Goal: Task Accomplishment & Management: Manage account settings

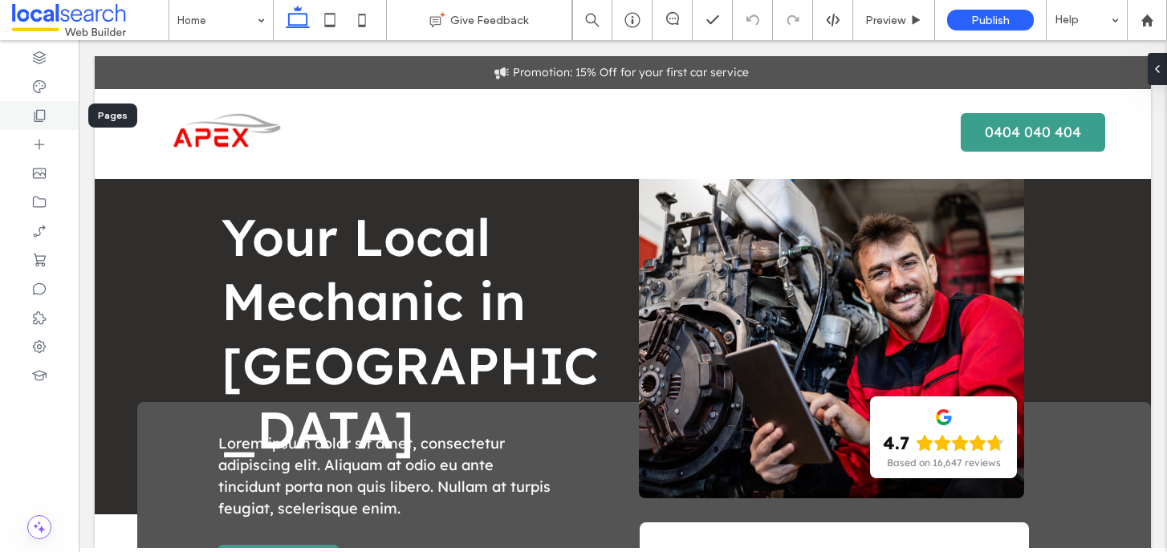
click at [58, 115] on div at bounding box center [39, 115] width 79 height 29
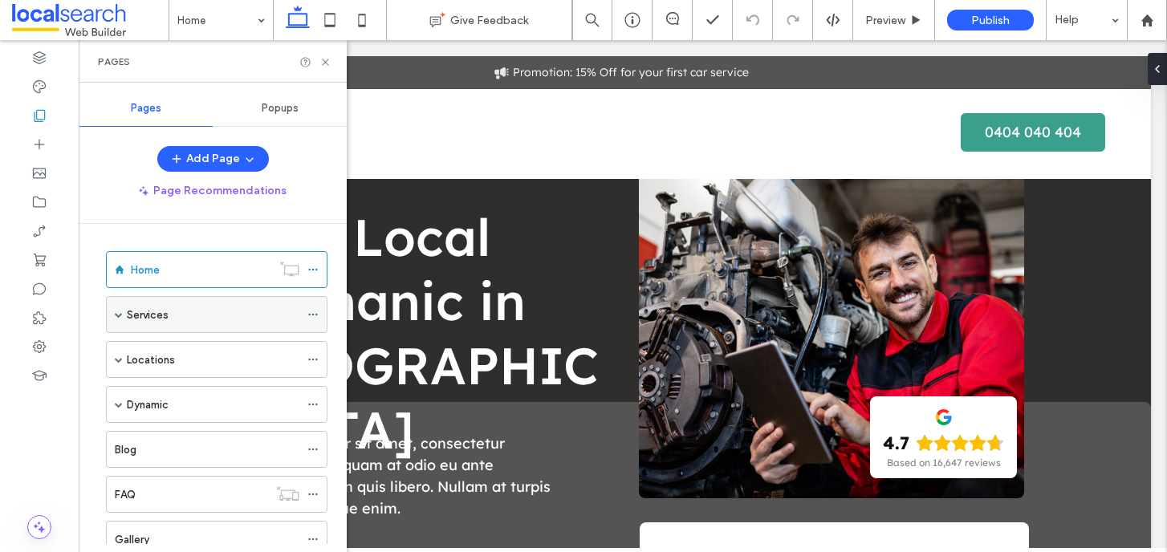
click at [120, 314] on span at bounding box center [119, 315] width 8 height 8
click at [121, 363] on span at bounding box center [119, 360] width 8 height 8
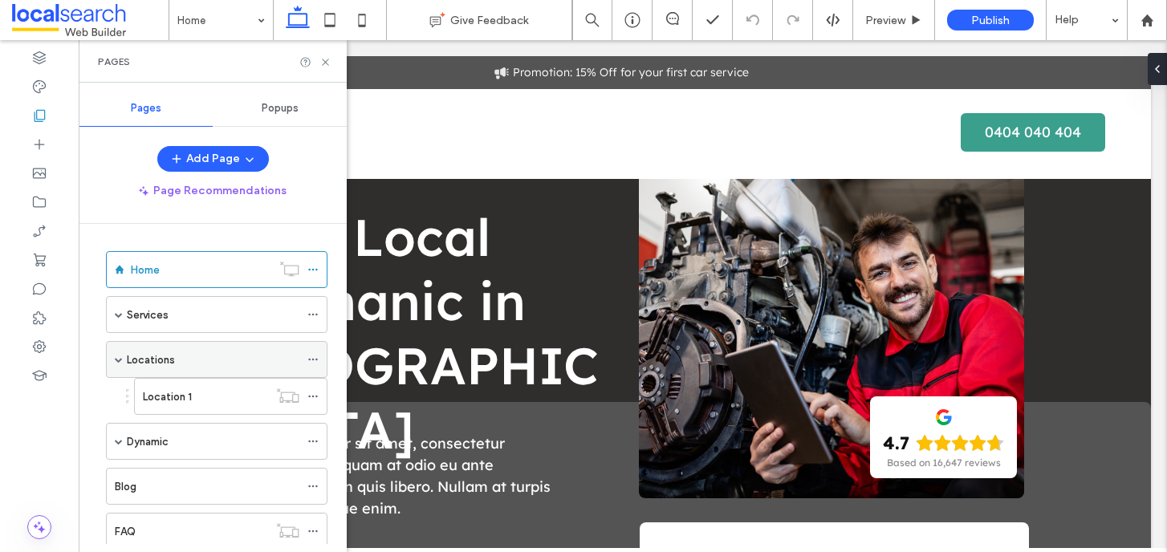
click at [121, 363] on span at bounding box center [119, 360] width 8 height 8
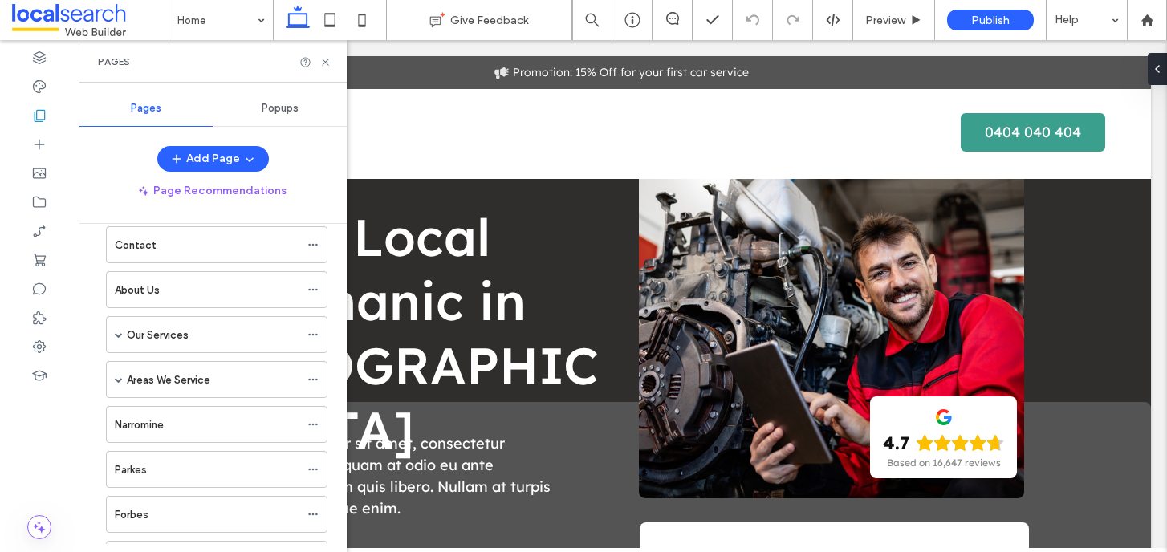
scroll to position [386, 0]
click at [119, 336] on span at bounding box center [119, 333] width 8 height 8
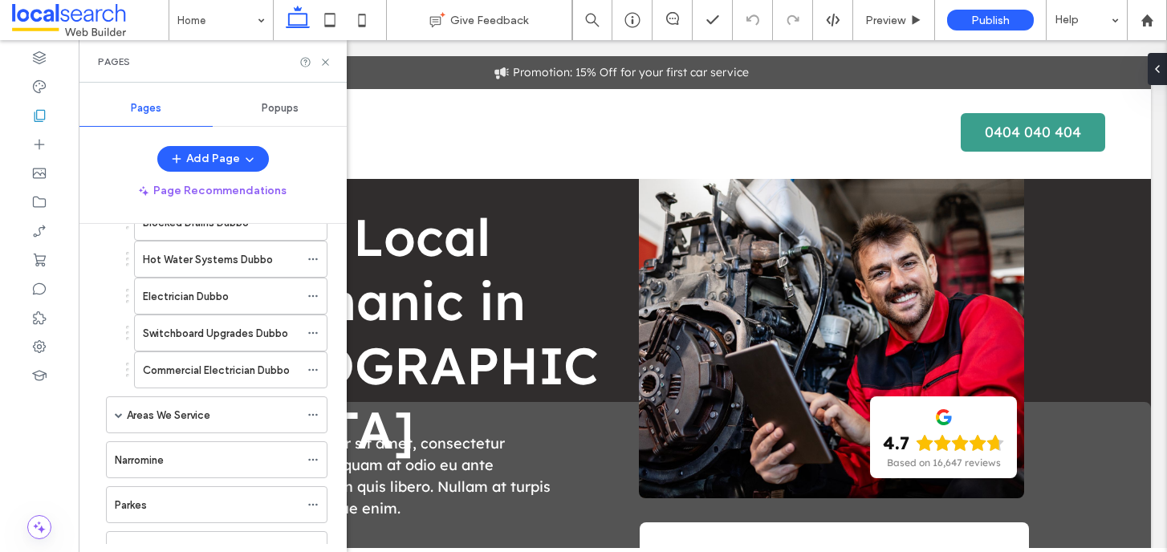
scroll to position [535, 0]
click at [116, 414] on span at bounding box center [119, 413] width 8 height 8
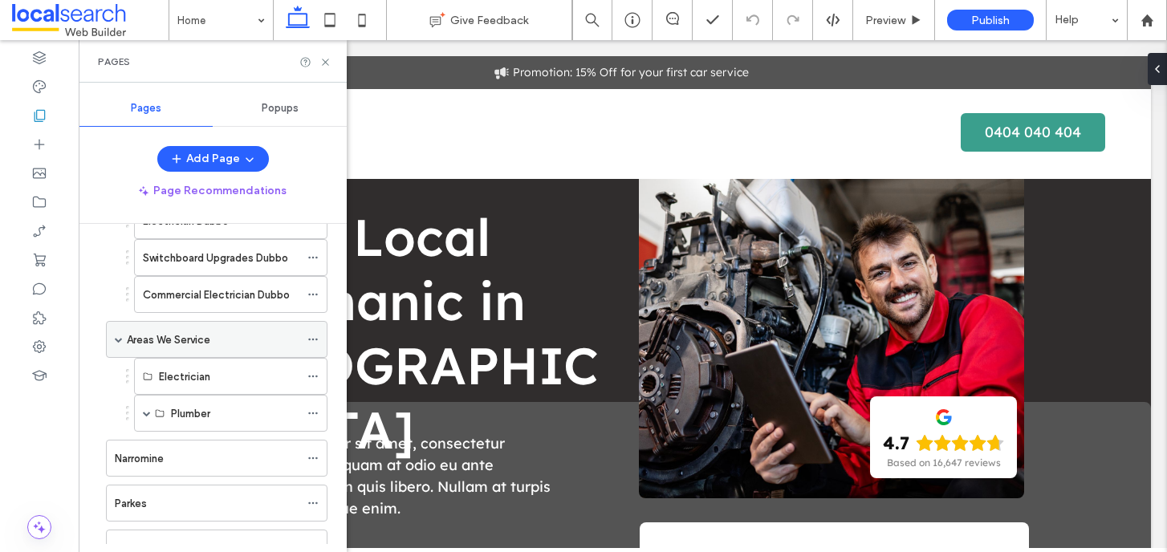
scroll to position [635, 0]
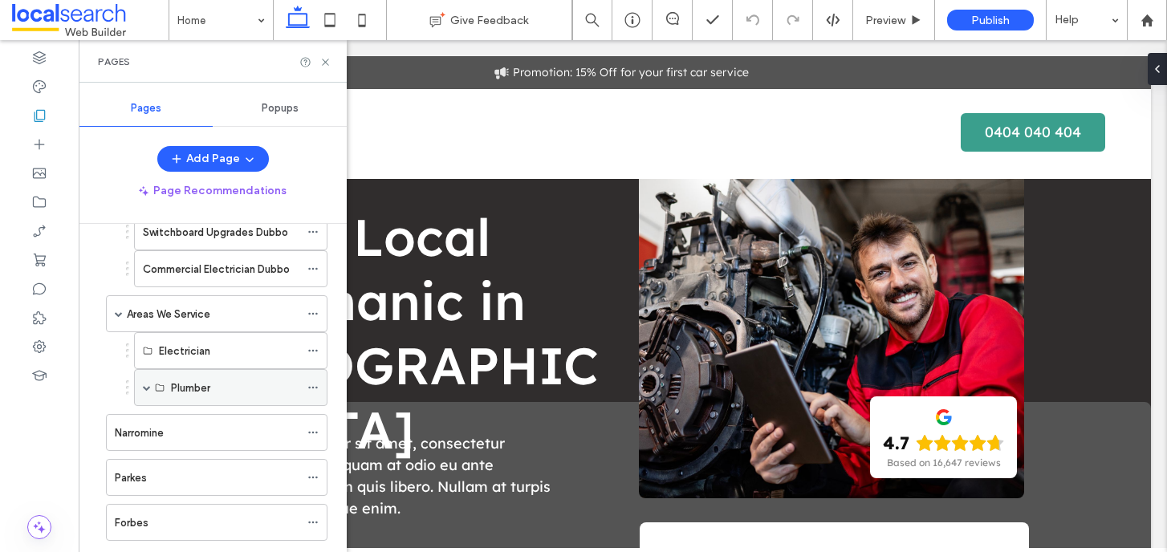
click at [144, 392] on span at bounding box center [147, 387] width 8 height 35
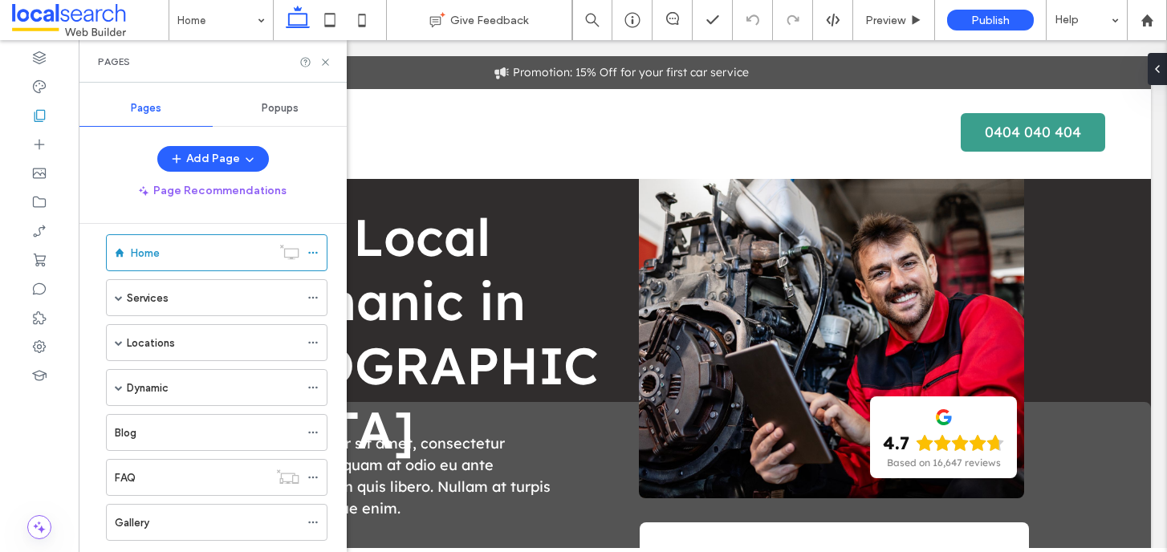
scroll to position [0, 0]
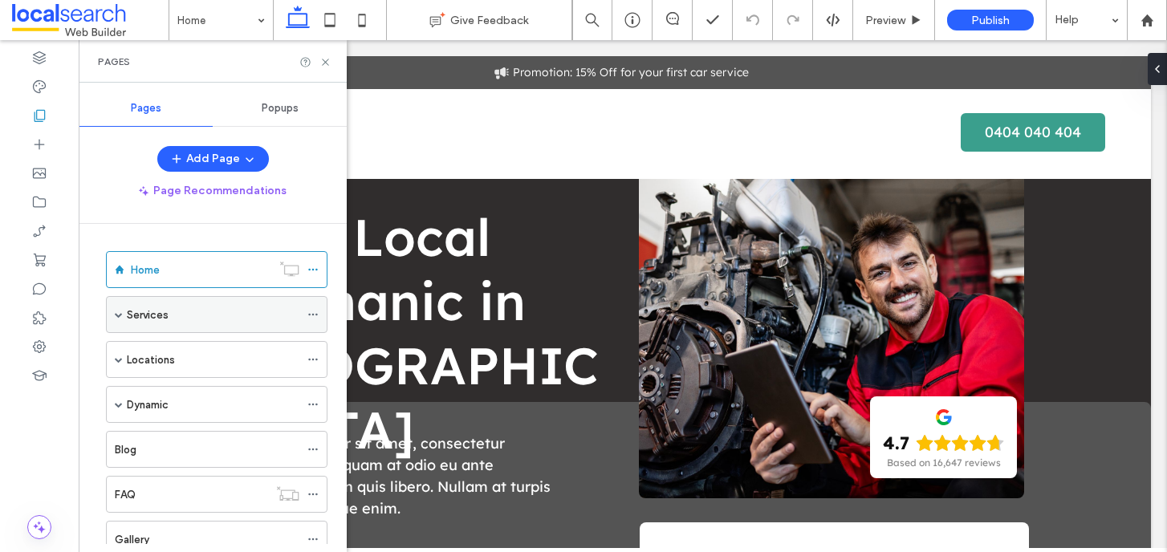
click at [118, 319] on span at bounding box center [119, 314] width 8 height 35
click at [118, 318] on span at bounding box center [119, 315] width 8 height 8
click at [120, 354] on span at bounding box center [119, 359] width 8 height 35
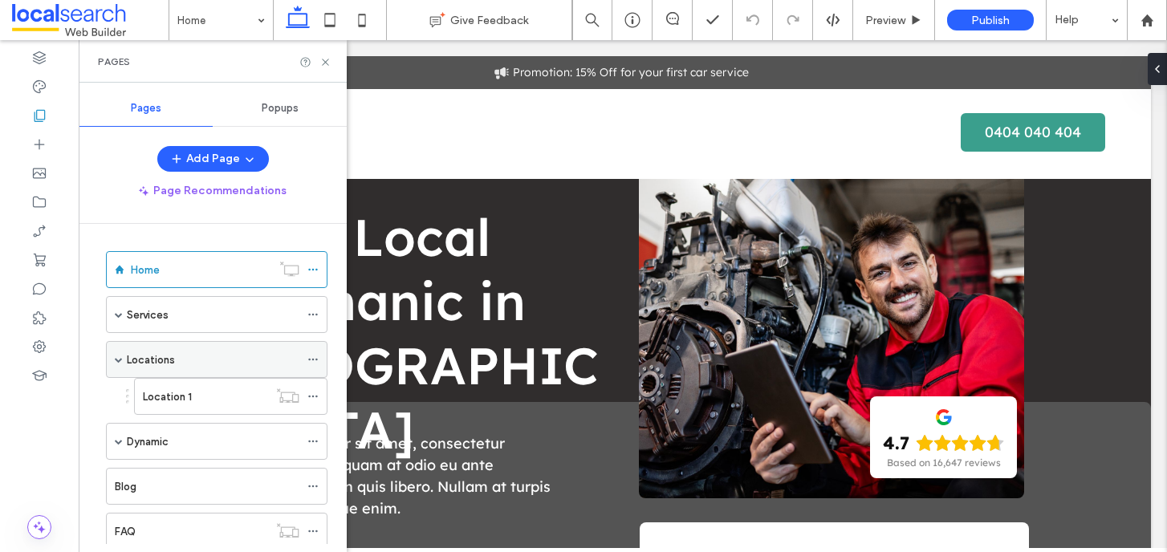
click at [119, 368] on span at bounding box center [119, 359] width 8 height 35
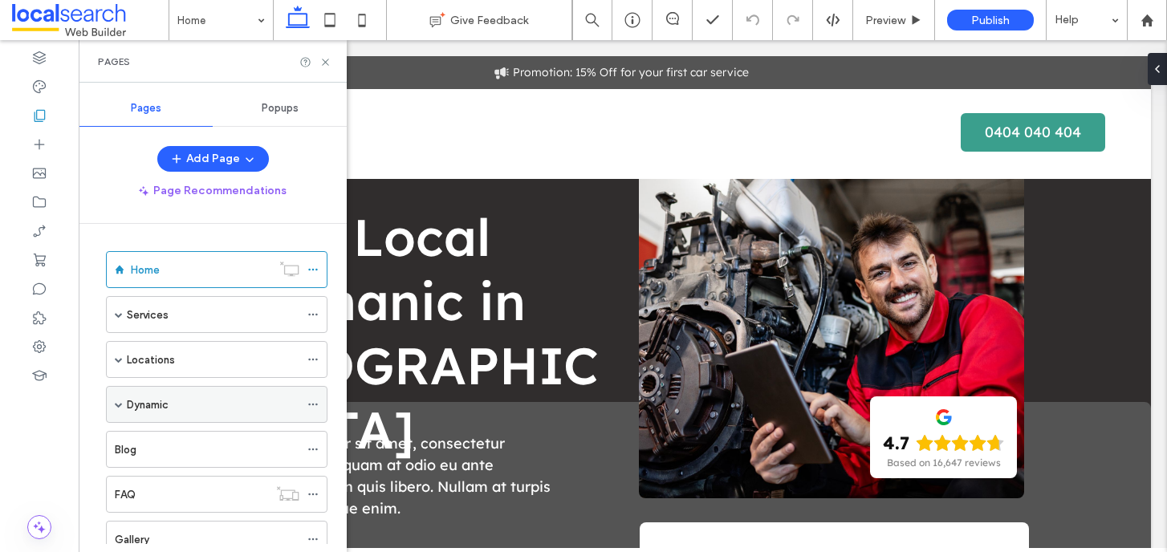
click at [116, 408] on span at bounding box center [119, 404] width 8 height 8
click at [117, 408] on span at bounding box center [119, 404] width 8 height 8
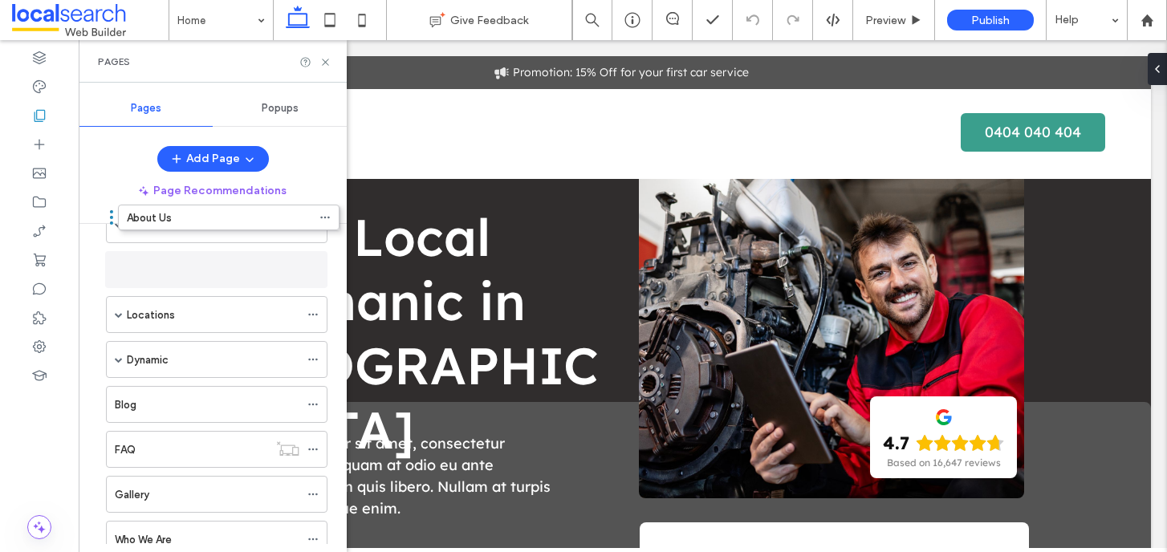
scroll to position [10, 0]
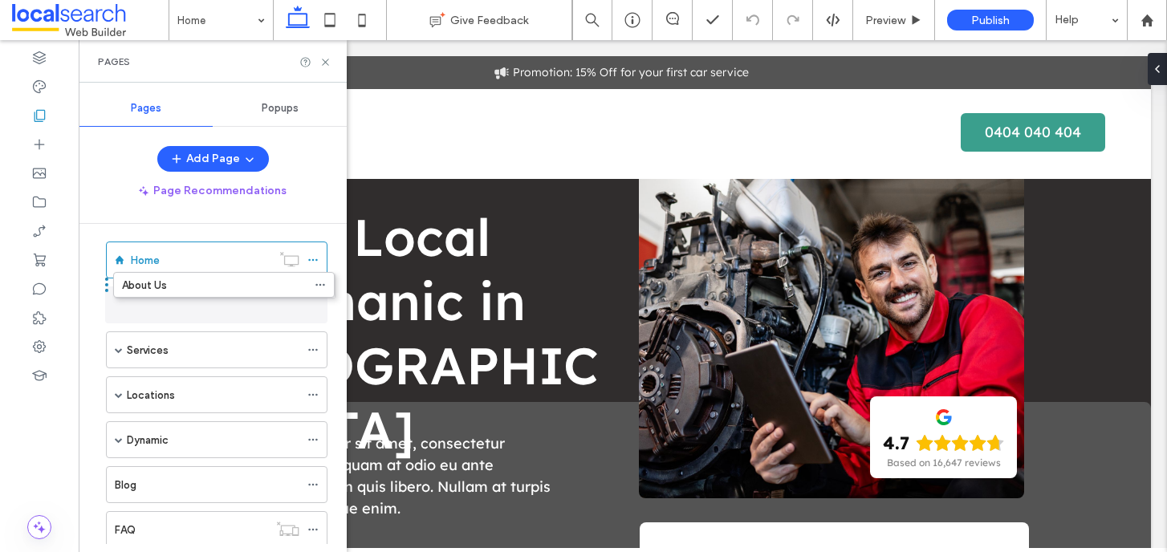
drag, startPoint x: 100, startPoint y: 518, endPoint x: 107, endPoint y: 292, distance: 225.6
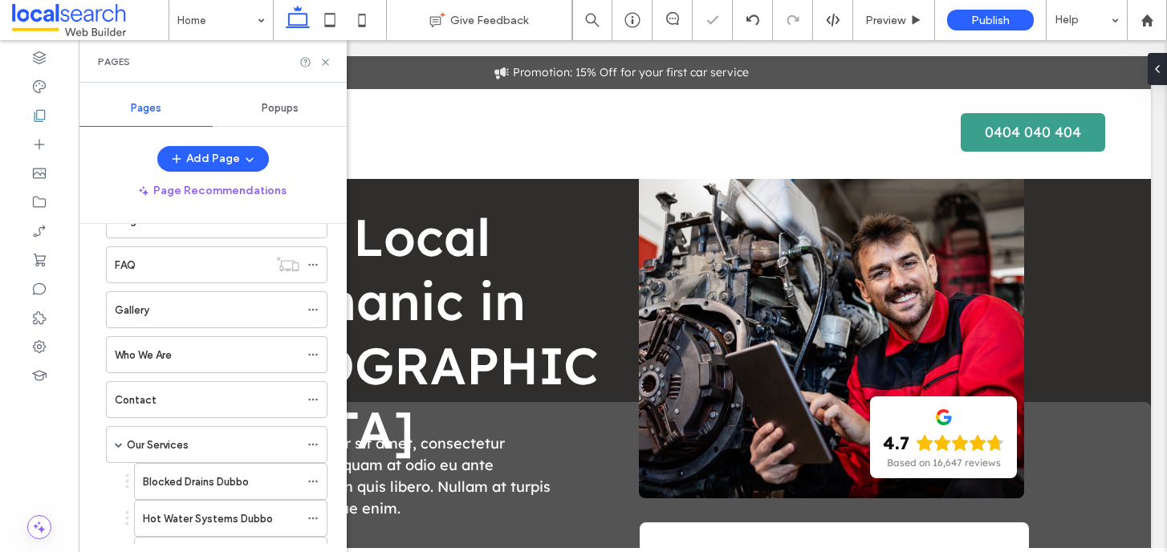
scroll to position [277, 0]
click at [120, 444] on span at bounding box center [119, 442] width 8 height 8
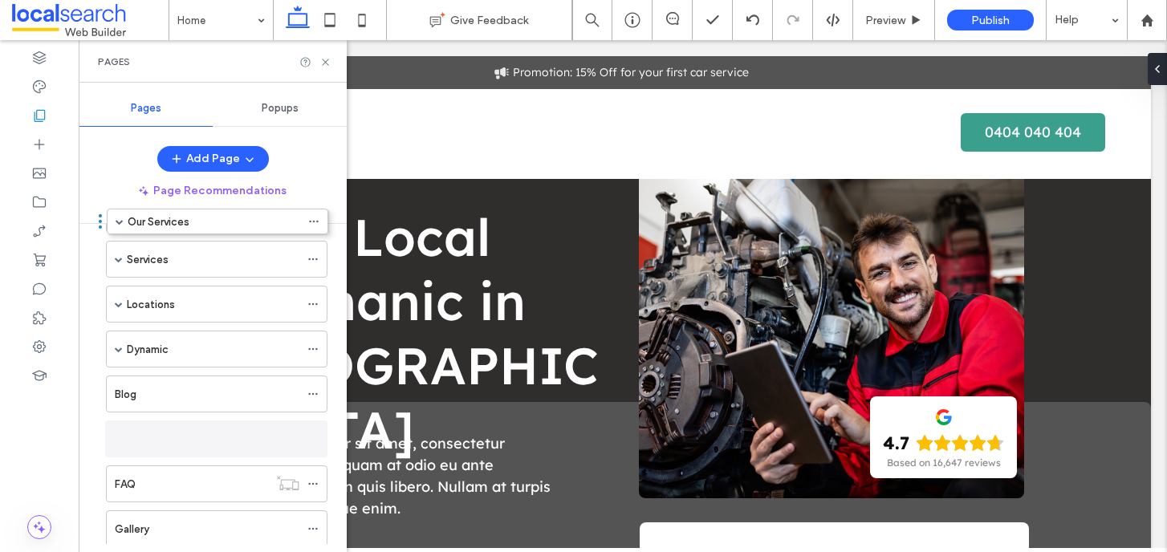
scroll to position [0, 0]
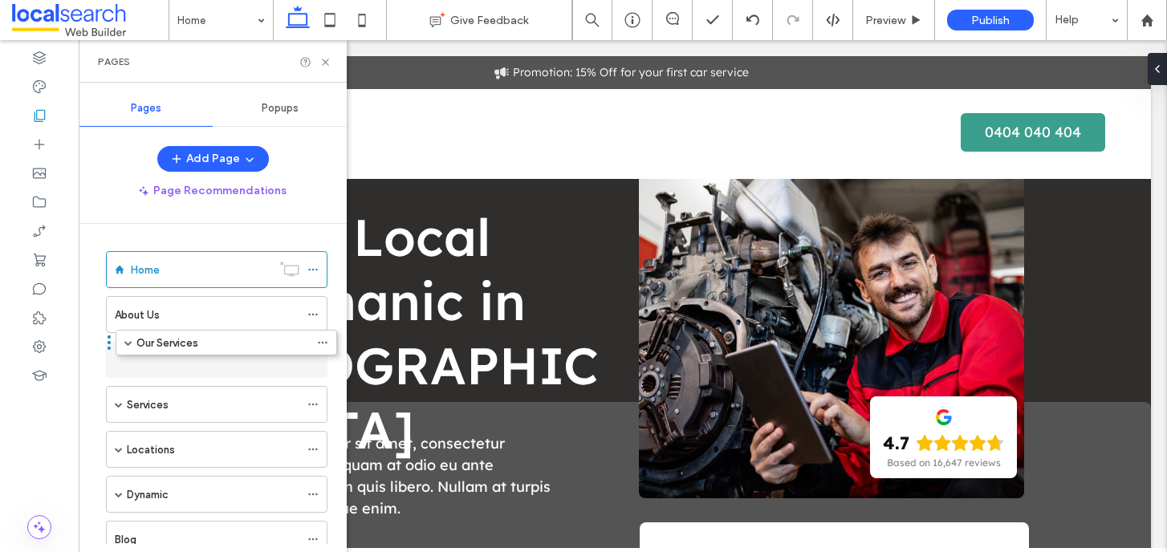
drag, startPoint x: 99, startPoint y: 441, endPoint x: 108, endPoint y: 347, distance: 94.4
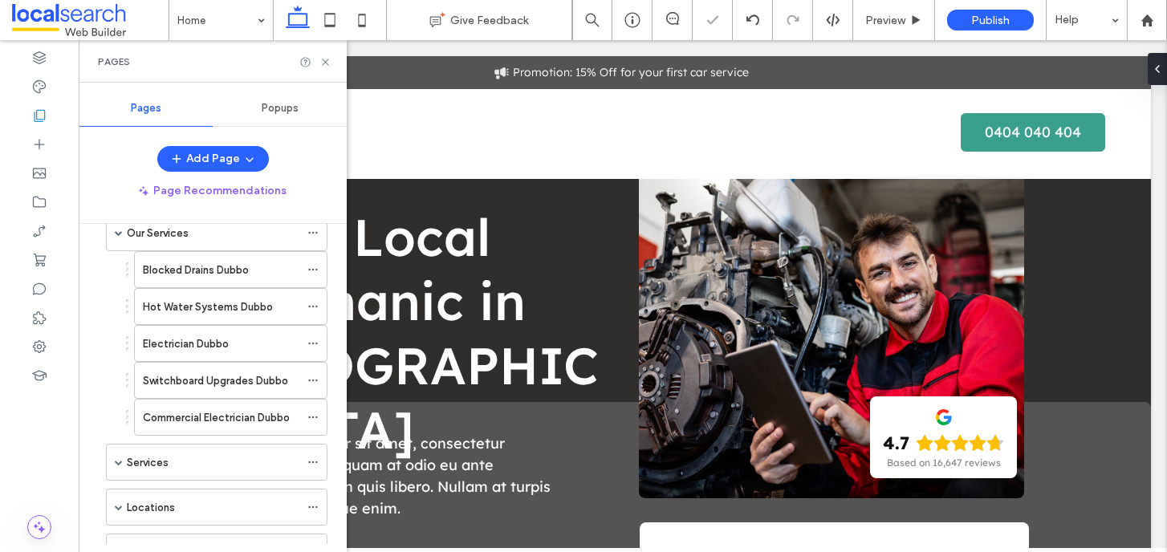
scroll to position [117, 0]
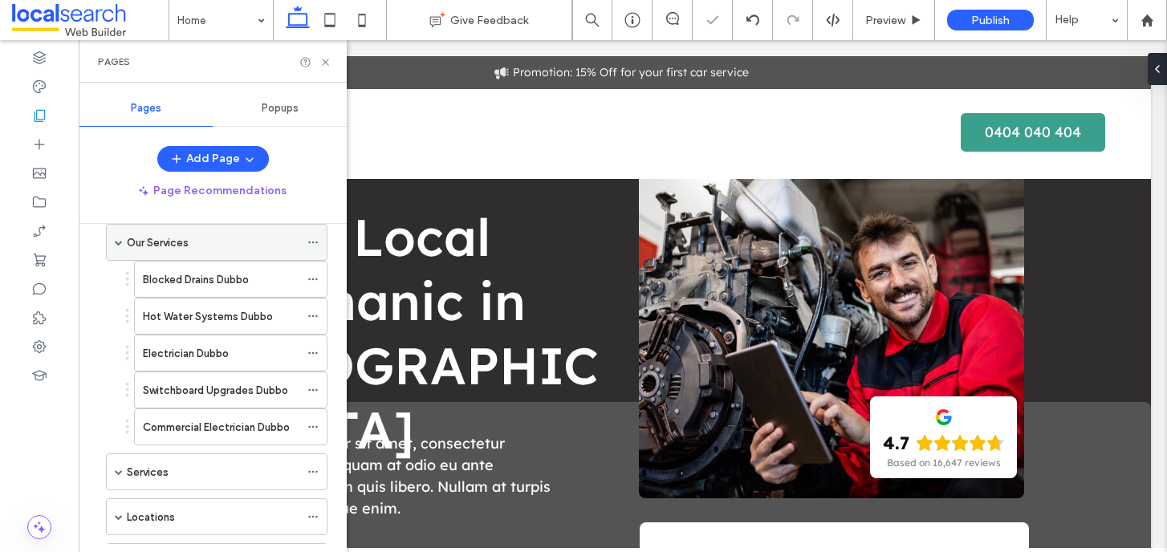
click at [116, 245] on span at bounding box center [119, 242] width 8 height 8
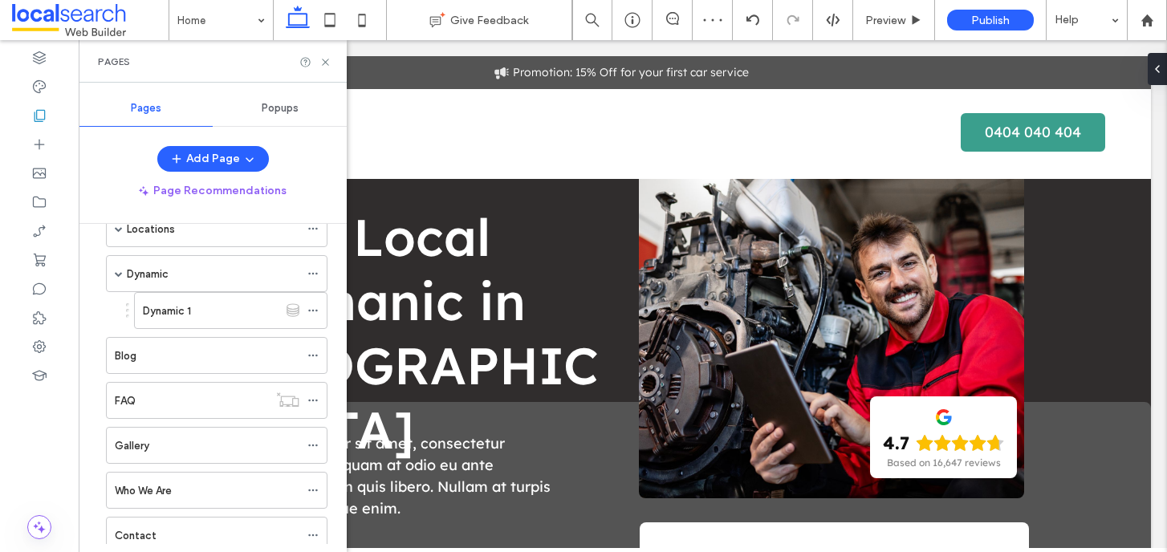
scroll to position [301, 0]
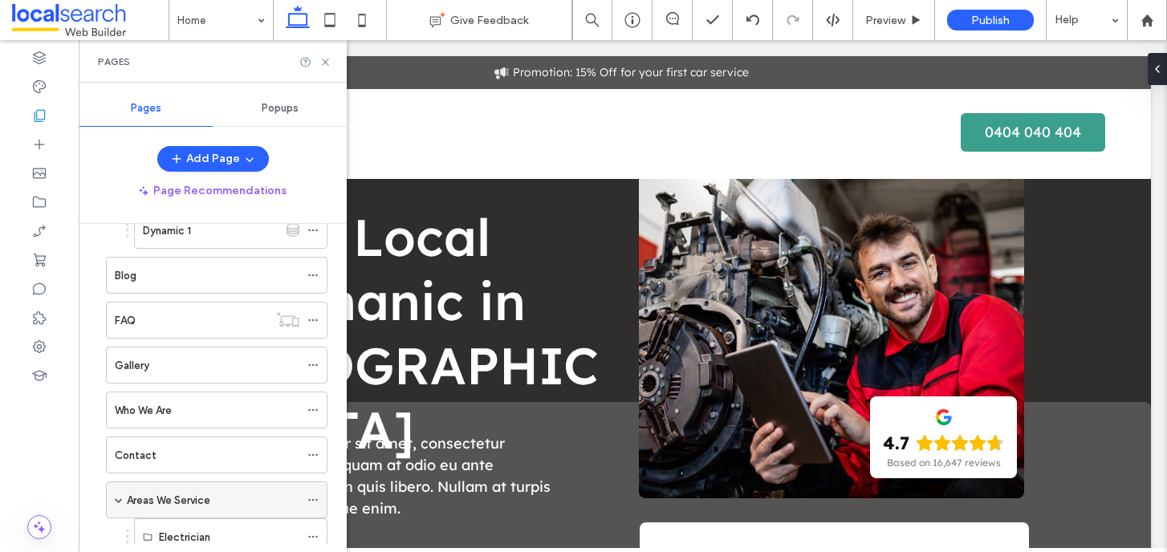
click at [116, 499] on span at bounding box center [119, 500] width 8 height 8
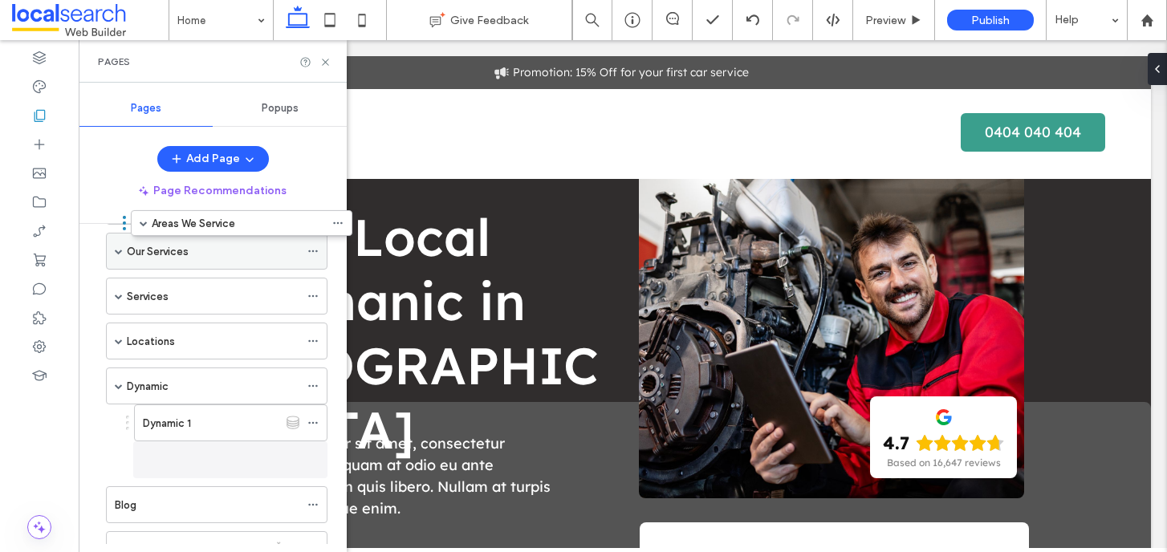
scroll to position [44, 0]
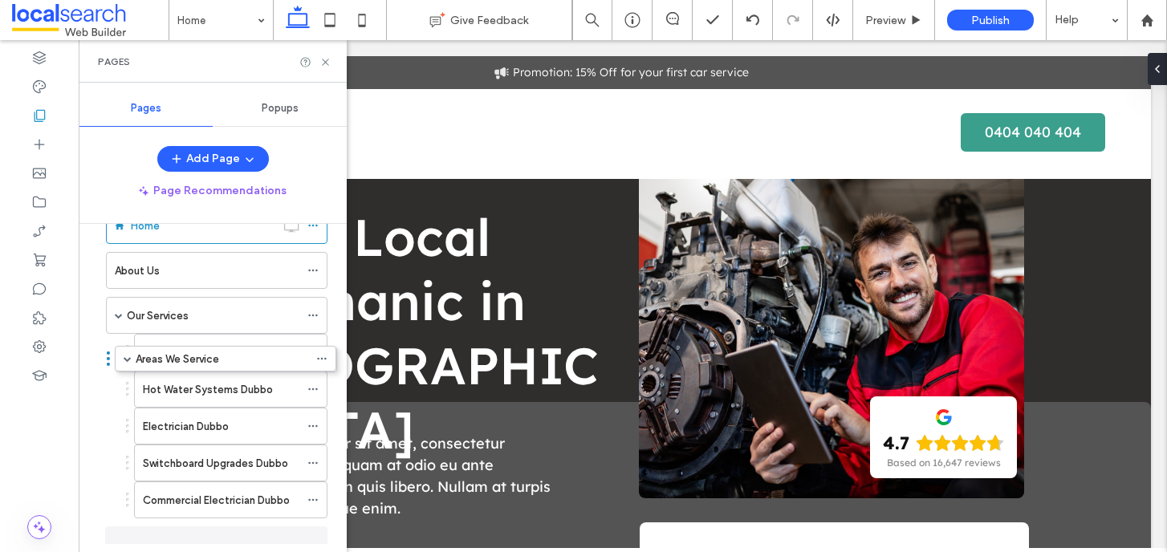
drag, startPoint x: 100, startPoint y: 500, endPoint x: 108, endPoint y: 364, distance: 136.7
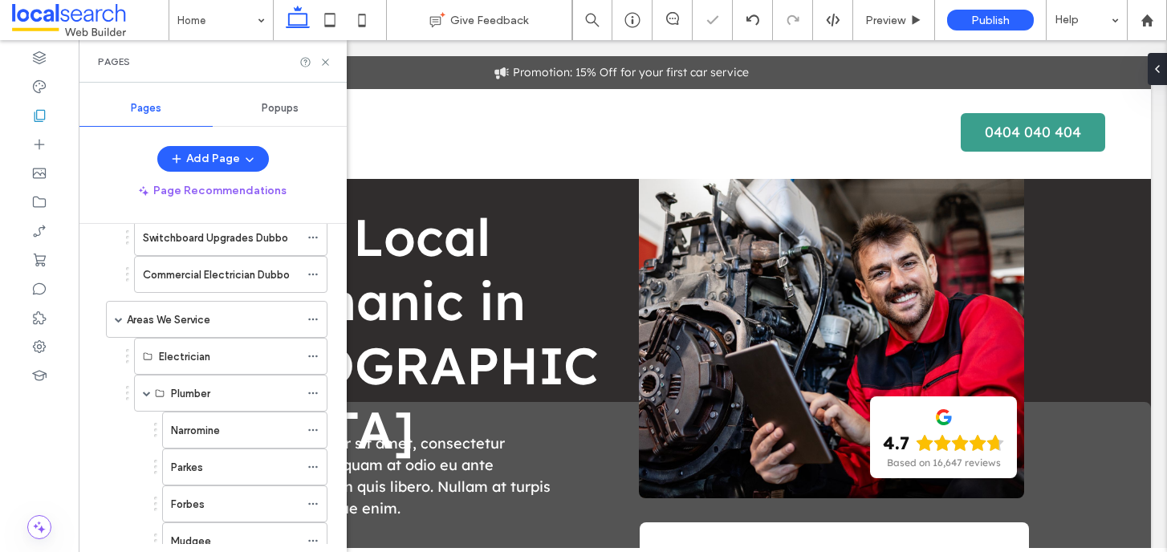
scroll to position [323, 0]
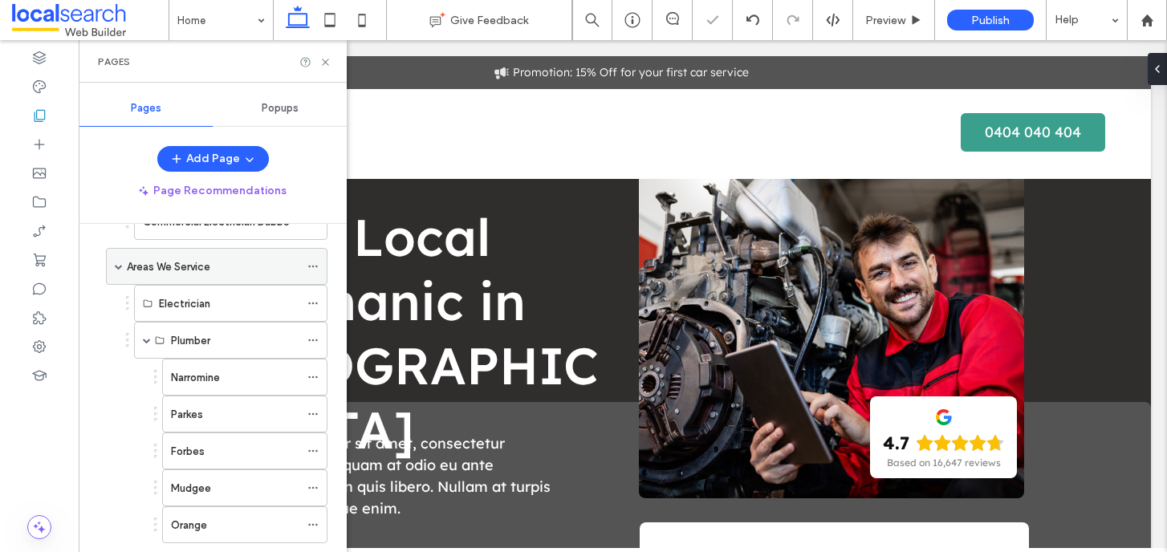
click at [120, 266] on span at bounding box center [119, 266] width 8 height 8
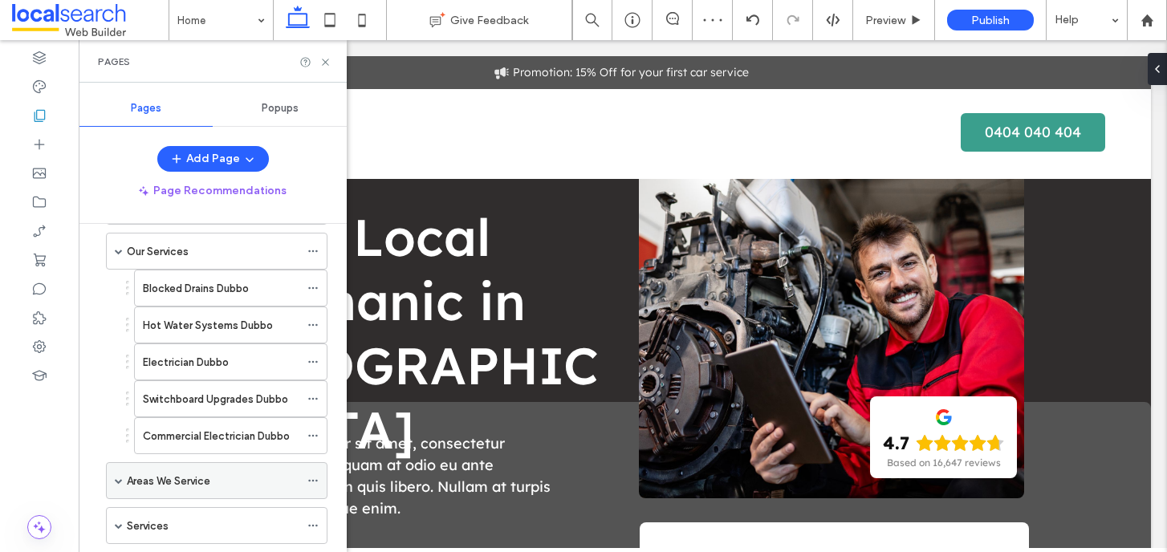
scroll to position [51, 0]
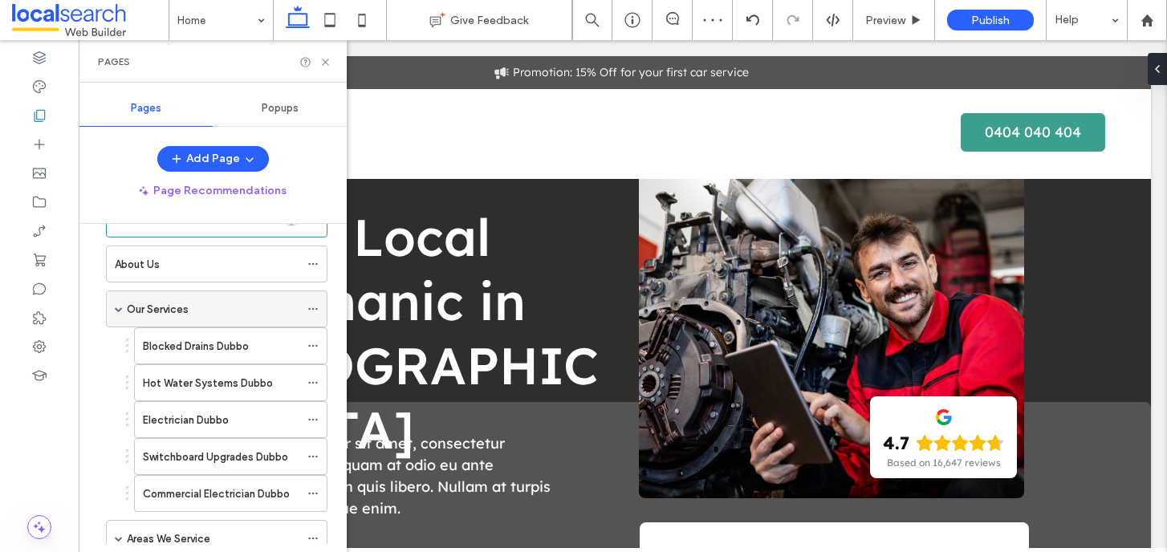
click at [117, 304] on span at bounding box center [119, 308] width 8 height 35
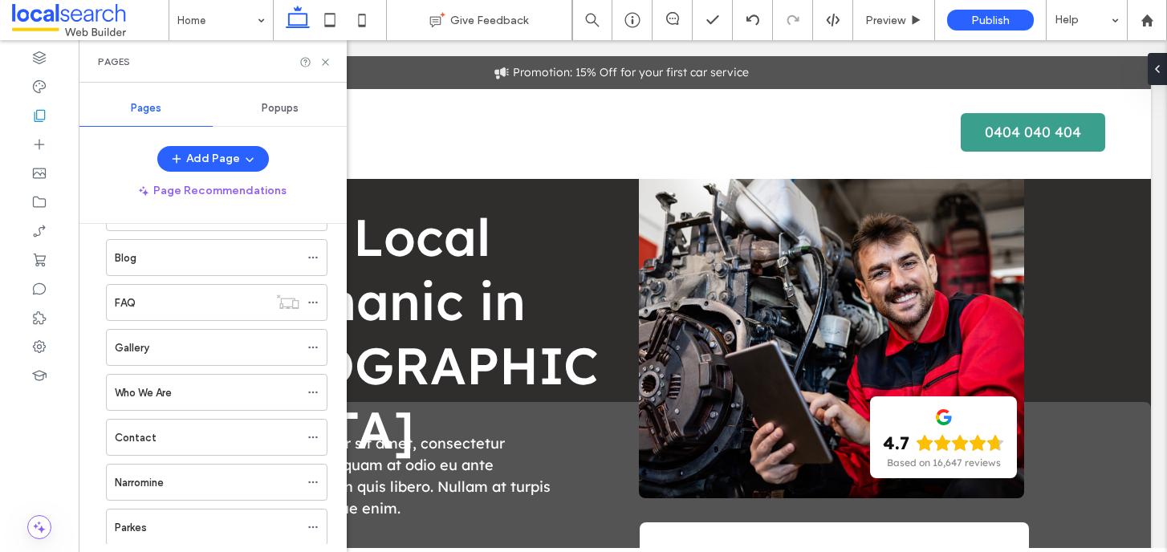
scroll to position [362, 0]
click at [159, 270] on div "Blog" at bounding box center [207, 259] width 185 height 35
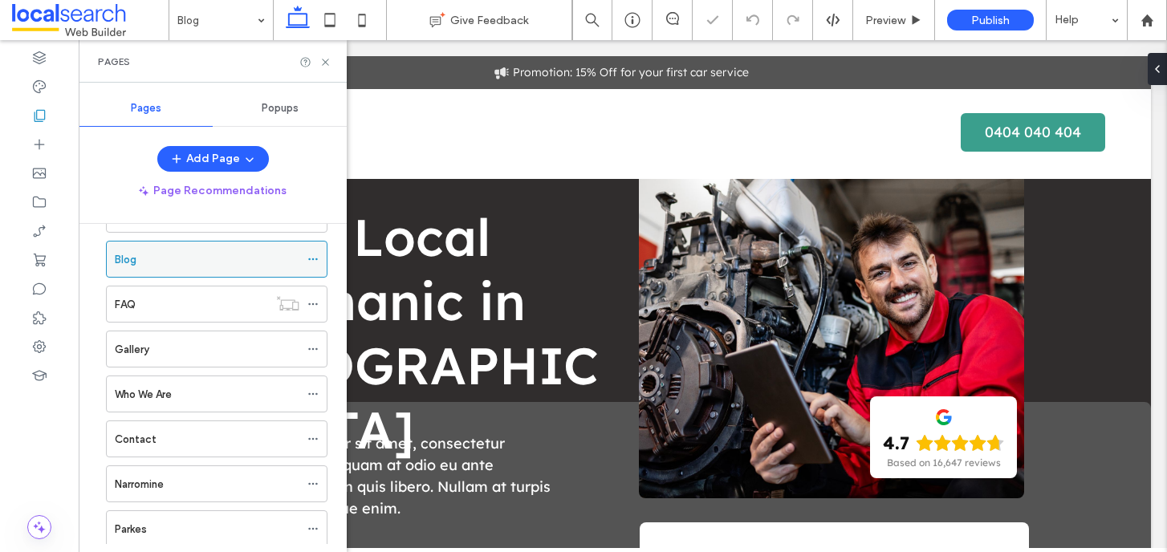
click at [317, 259] on icon at bounding box center [312, 259] width 11 height 11
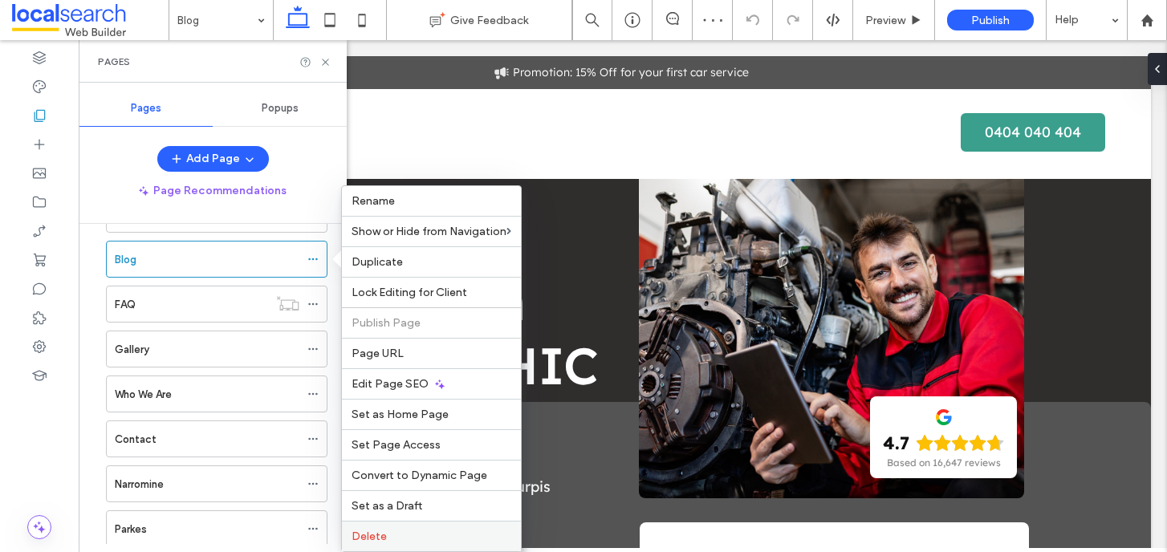
click at [392, 534] on label "Delete" at bounding box center [432, 537] width 160 height 14
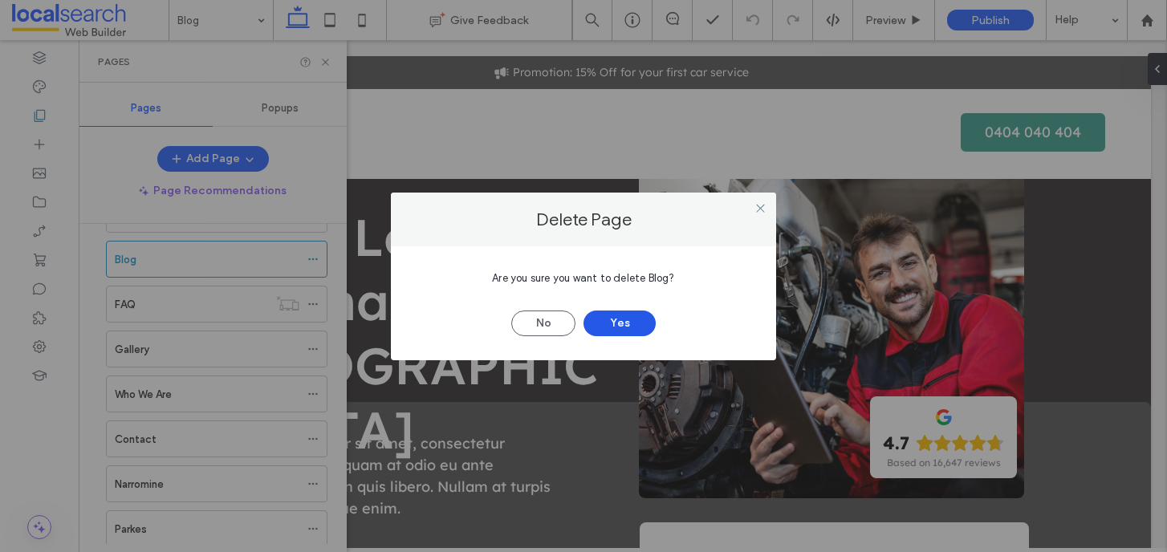
click at [635, 320] on button "Yes" at bounding box center [619, 324] width 72 height 26
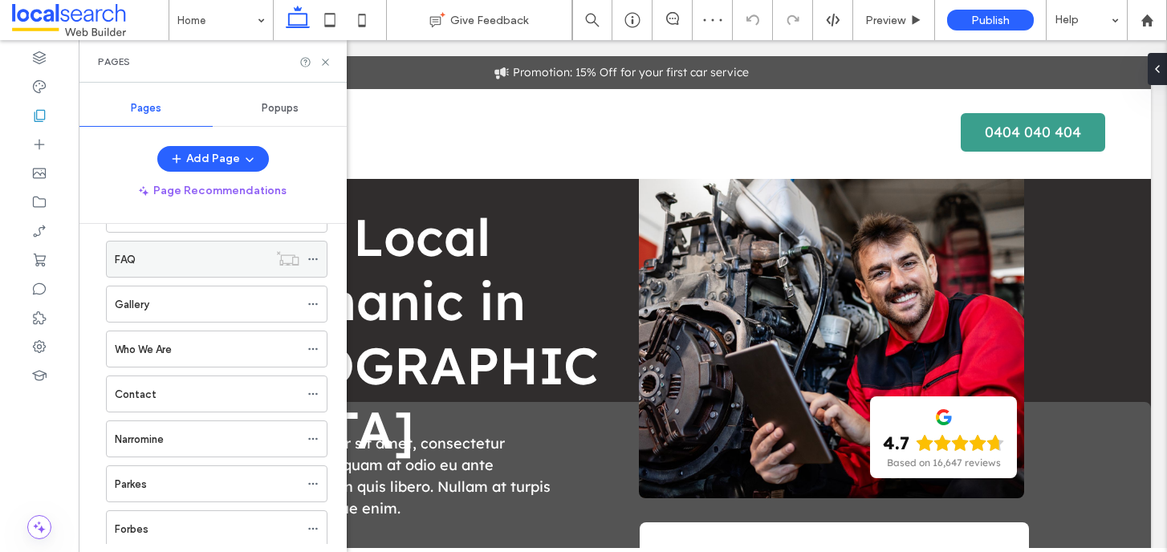
click at [311, 259] on icon at bounding box center [312, 259] width 11 height 11
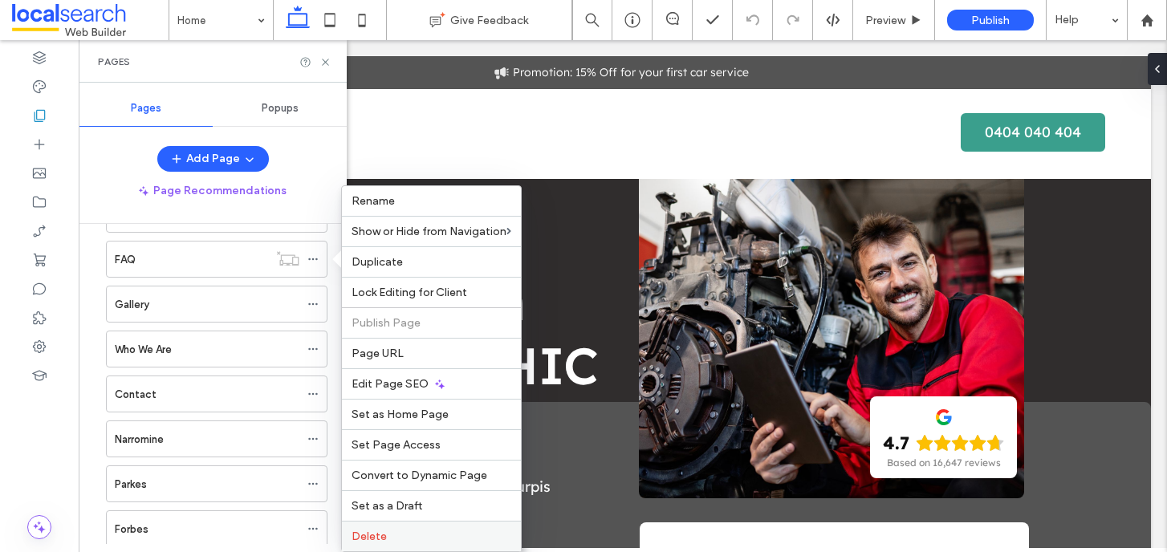
click at [405, 532] on label "Delete" at bounding box center [432, 537] width 160 height 14
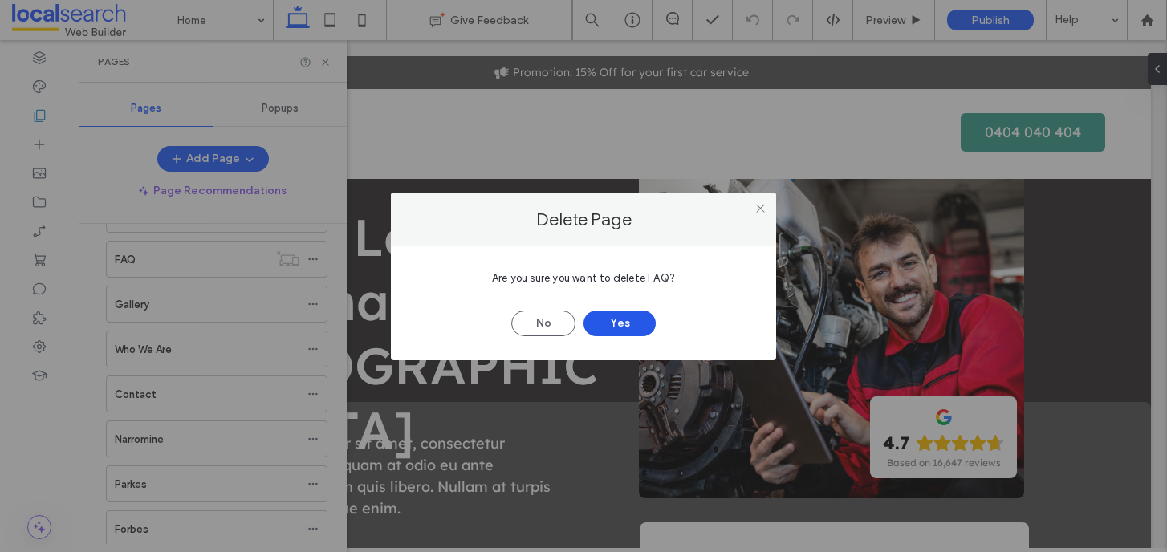
click at [603, 329] on button "Yes" at bounding box center [619, 324] width 72 height 26
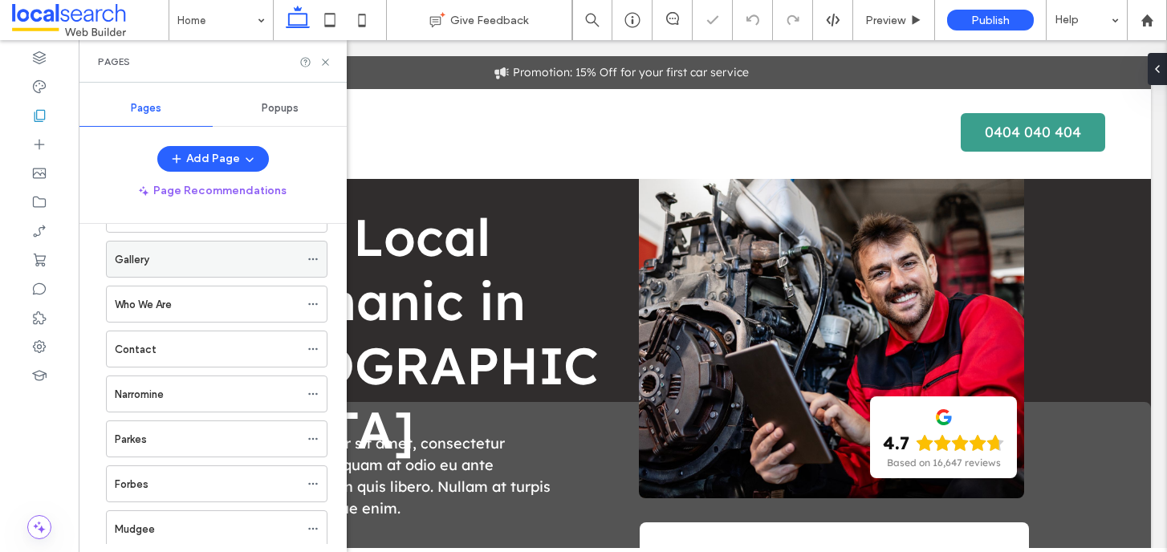
click at [313, 262] on icon at bounding box center [312, 259] width 11 height 11
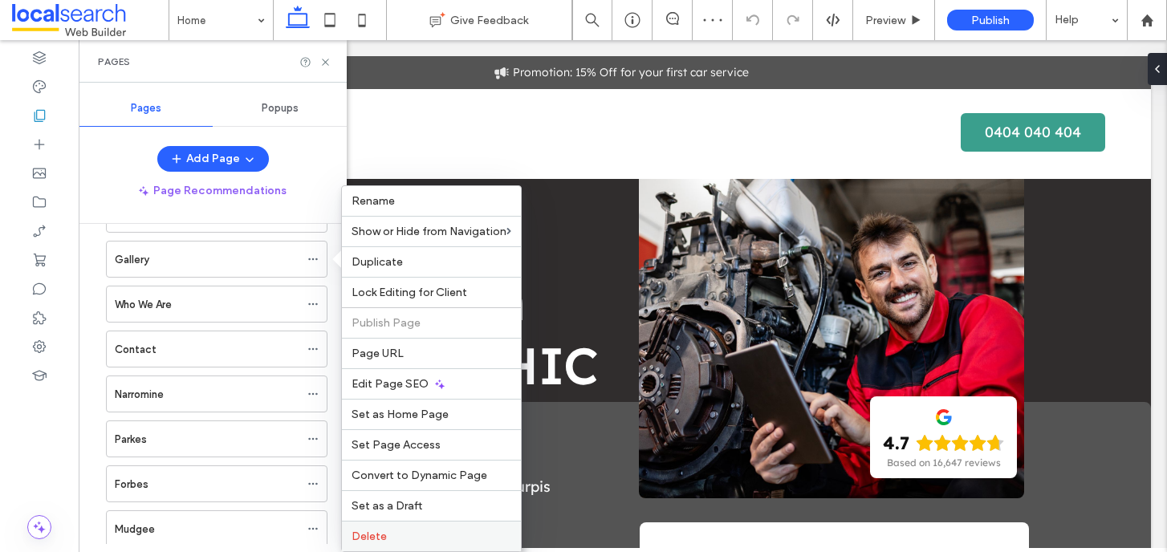
click at [417, 539] on label "Delete" at bounding box center [432, 537] width 160 height 14
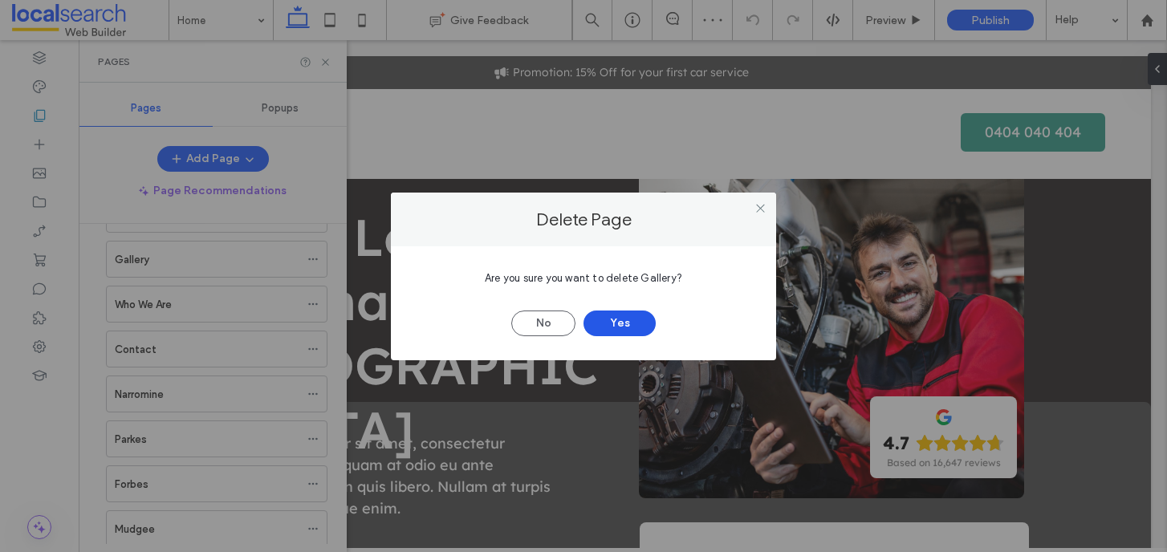
click at [637, 315] on button "Yes" at bounding box center [619, 324] width 72 height 26
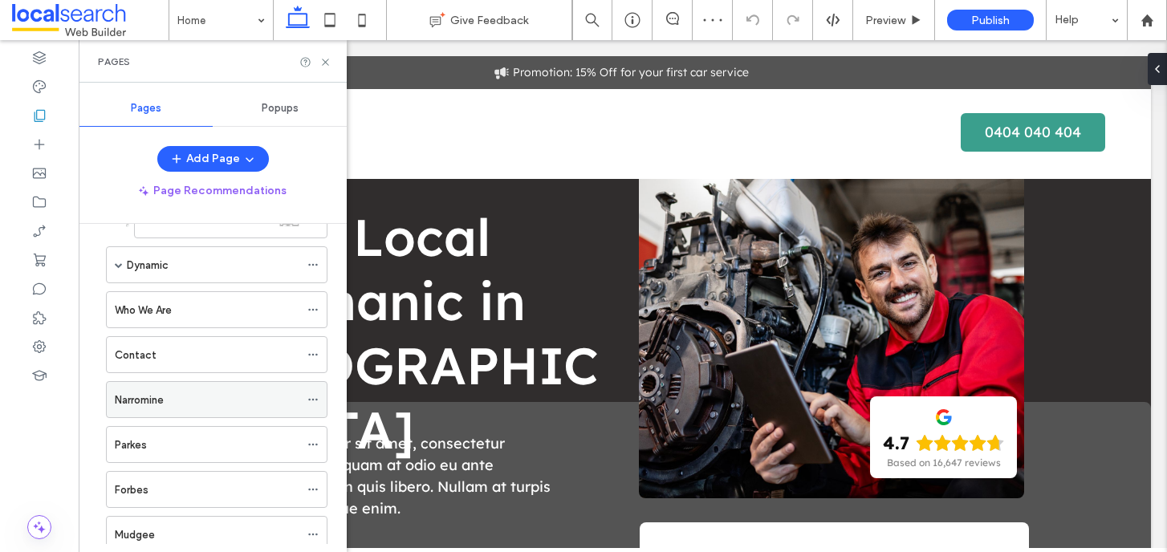
scroll to position [307, 0]
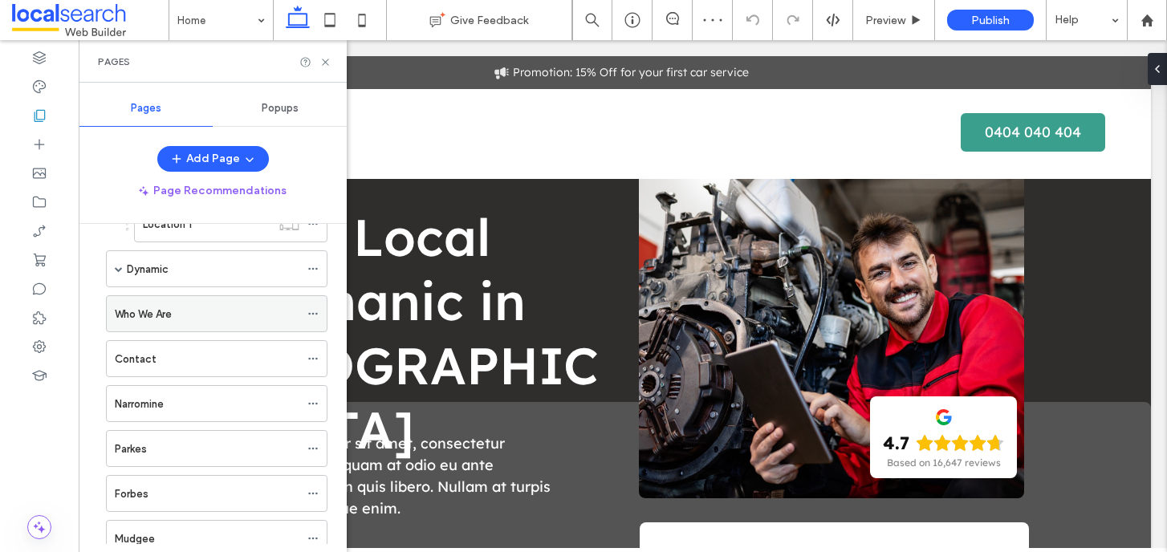
click at [317, 313] on use at bounding box center [312, 314] width 9 height 2
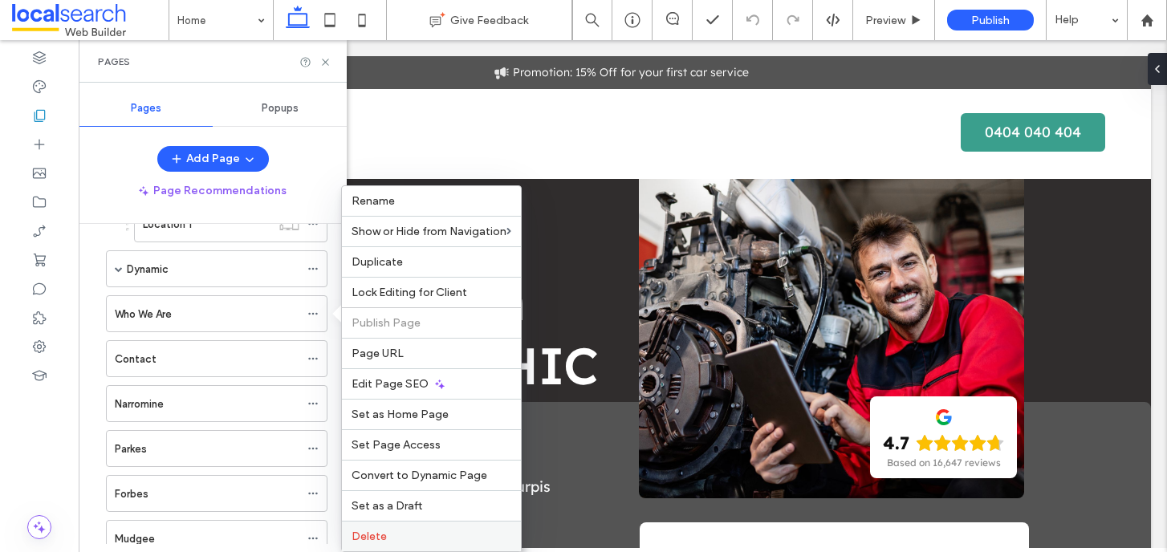
click at [392, 531] on label "Delete" at bounding box center [432, 537] width 160 height 14
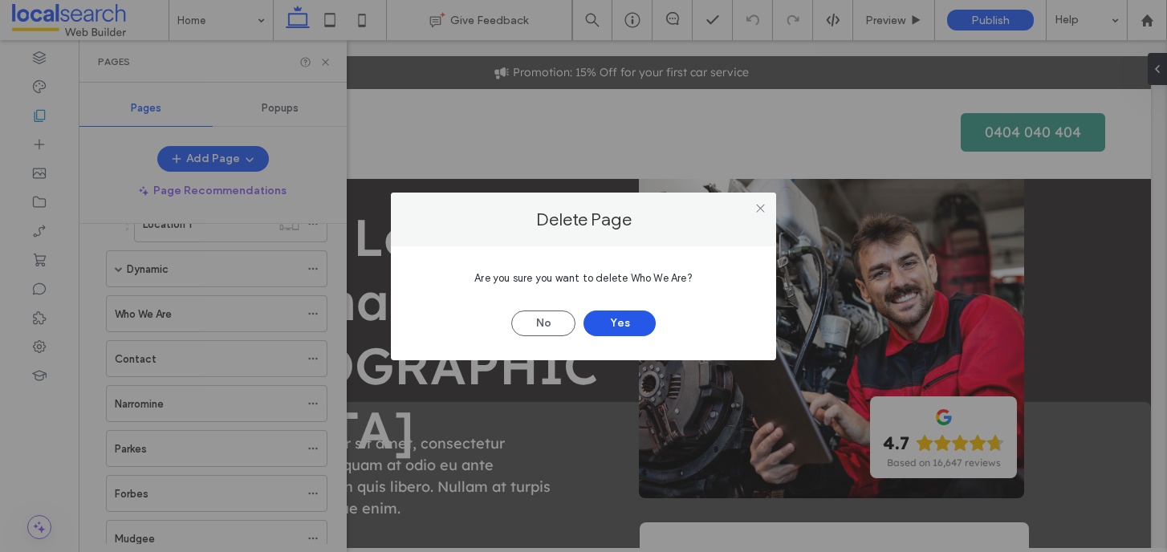
click at [623, 328] on button "Yes" at bounding box center [619, 324] width 72 height 26
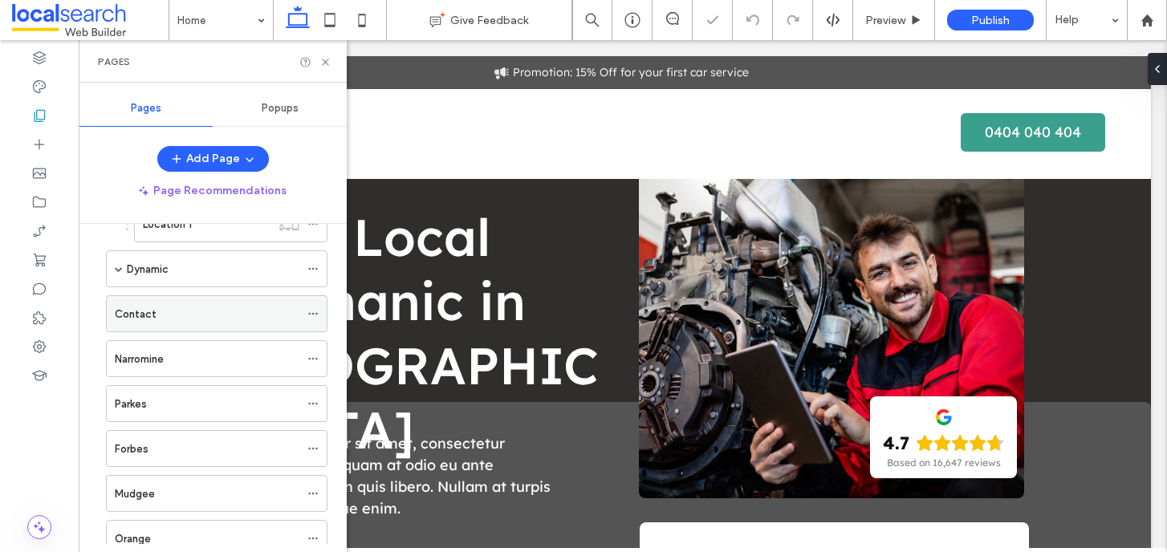
click at [314, 313] on icon at bounding box center [312, 313] width 11 height 11
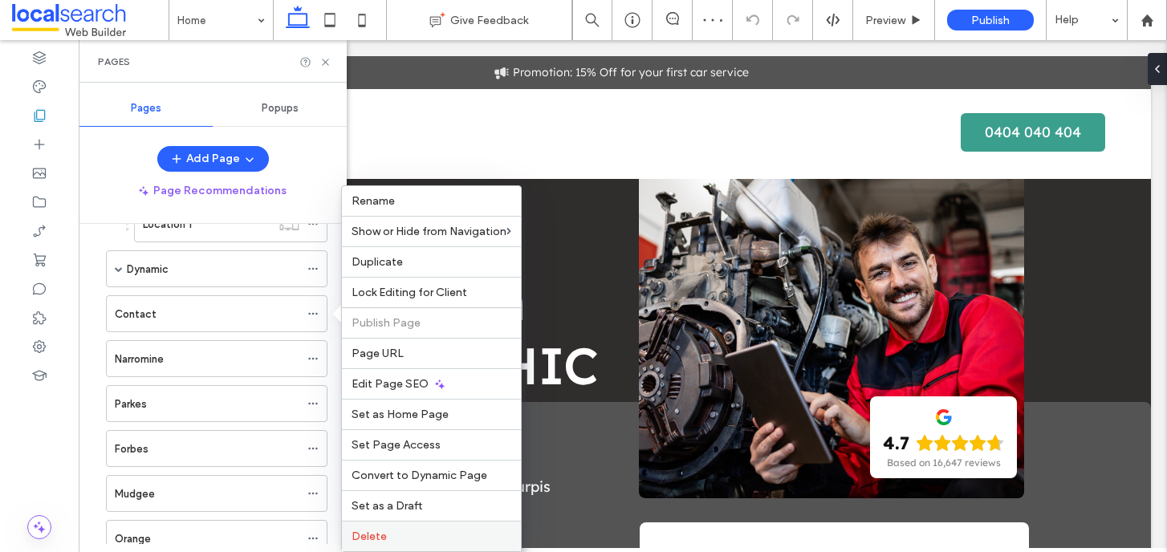
click at [366, 533] on span "Delete" at bounding box center [369, 537] width 35 height 14
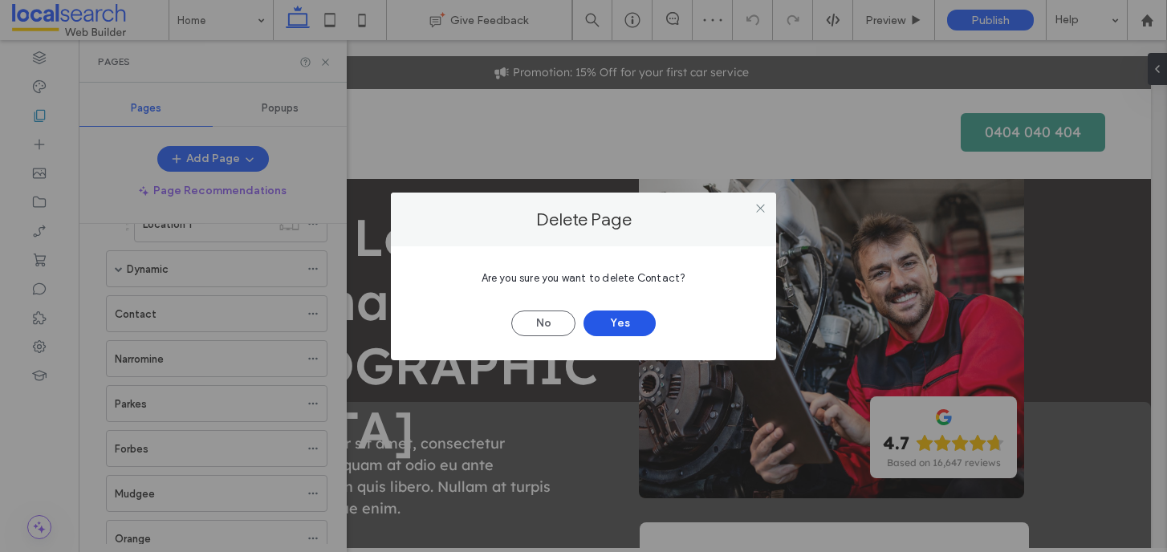
click at [608, 318] on button "Yes" at bounding box center [619, 324] width 72 height 26
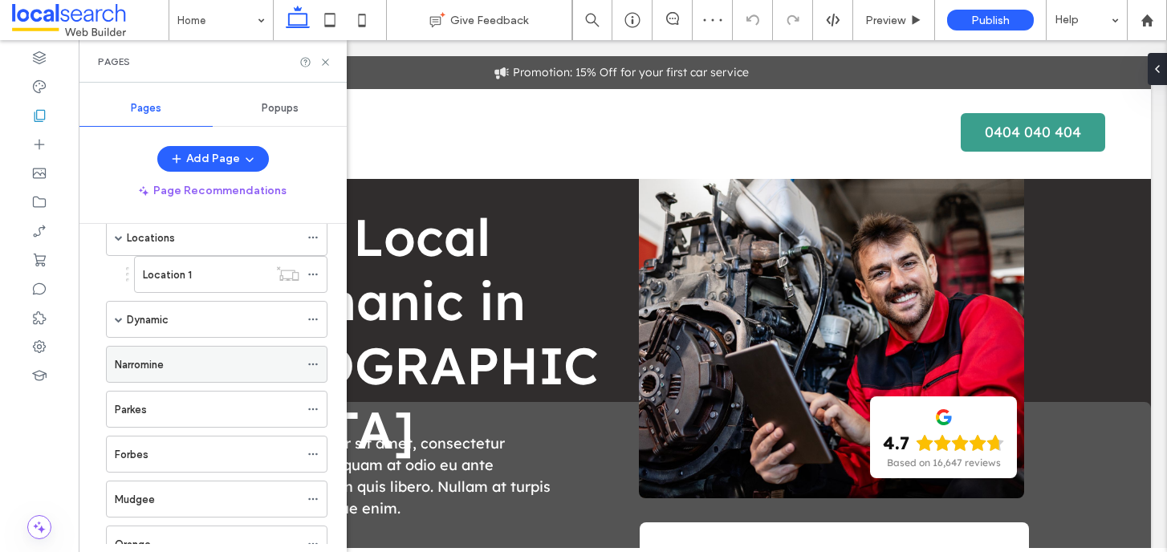
scroll to position [252, 0]
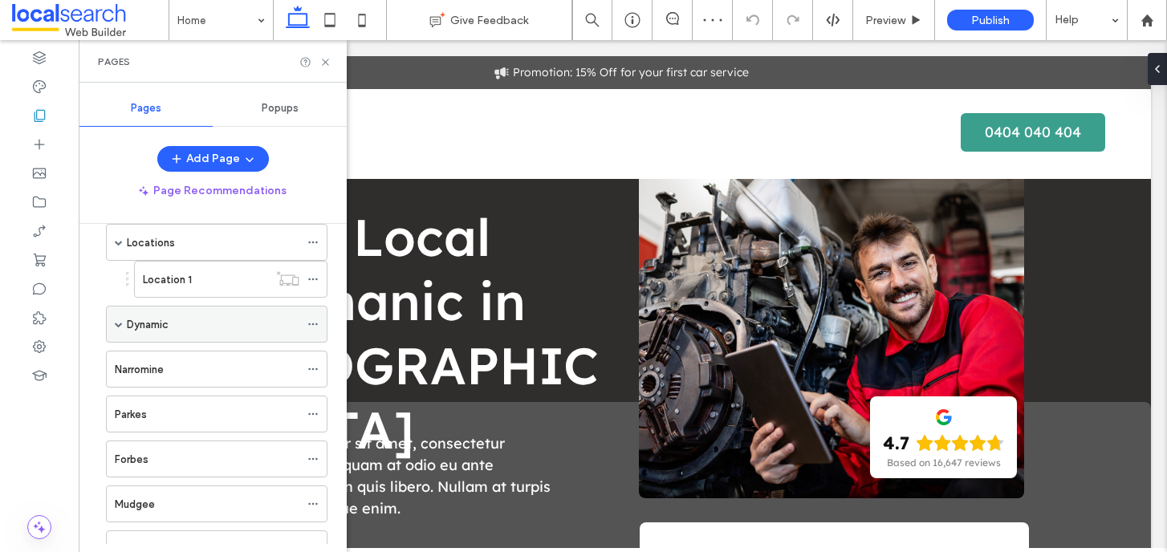
click at [121, 324] on span at bounding box center [119, 324] width 8 height 8
click at [309, 326] on icon at bounding box center [312, 324] width 11 height 11
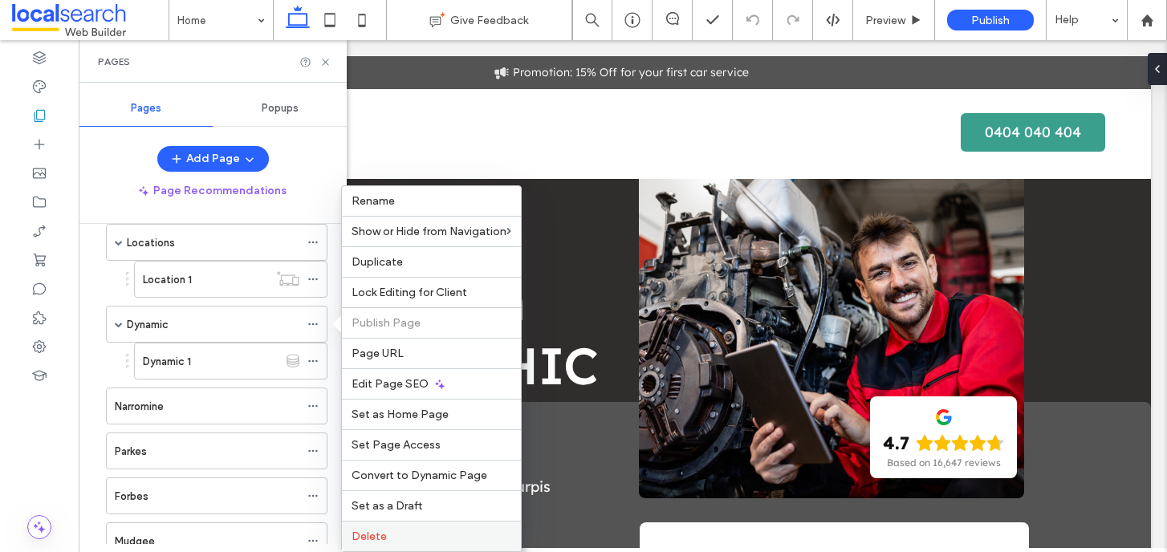
click at [393, 526] on div "Delete" at bounding box center [431, 536] width 179 height 30
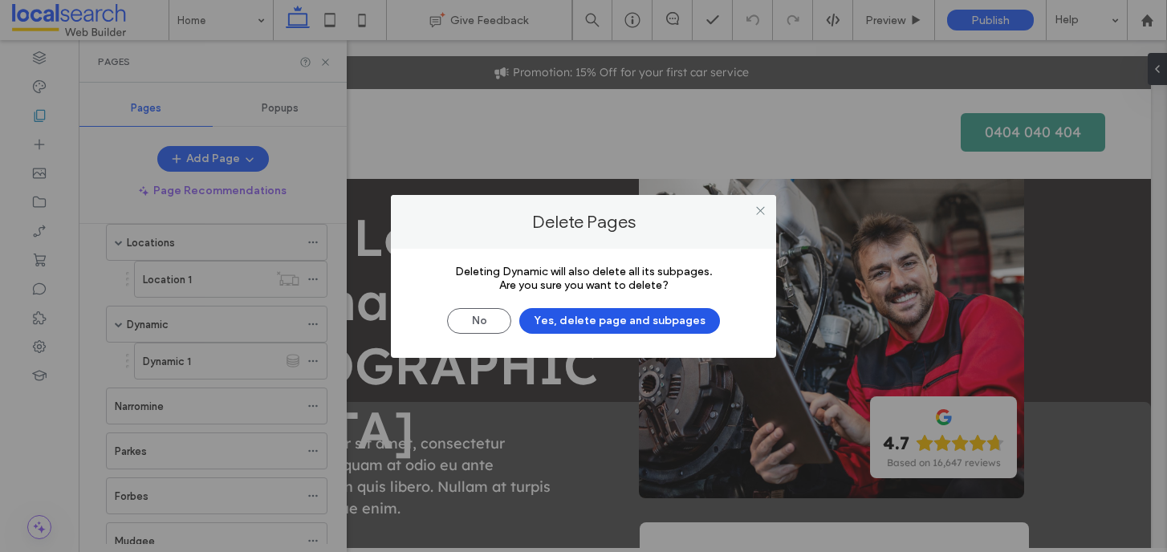
click at [592, 314] on button "Yes, delete page and subpages" at bounding box center [619, 321] width 201 height 26
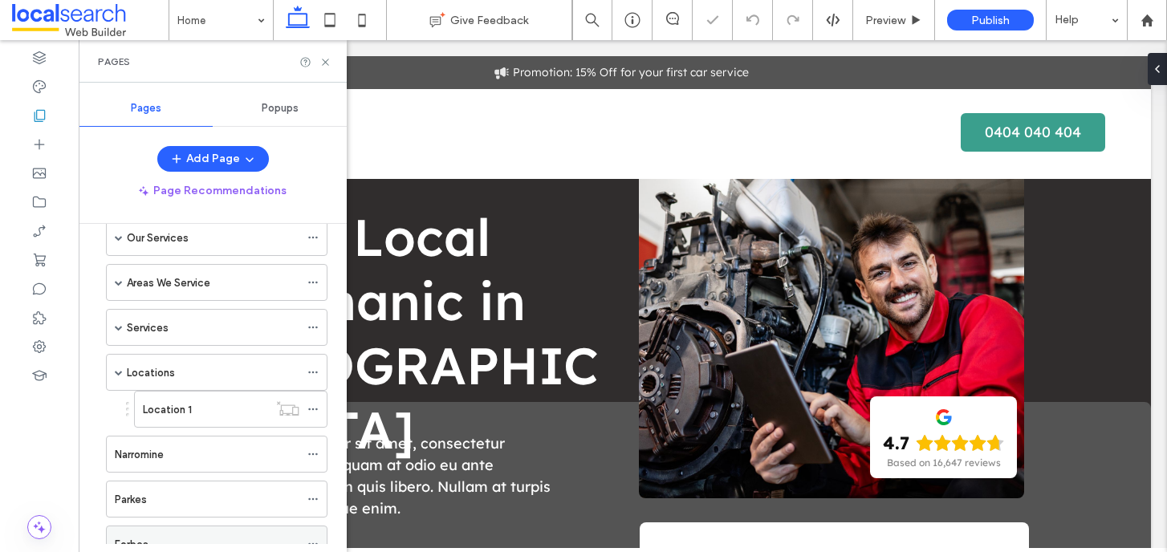
scroll to position [112, 0]
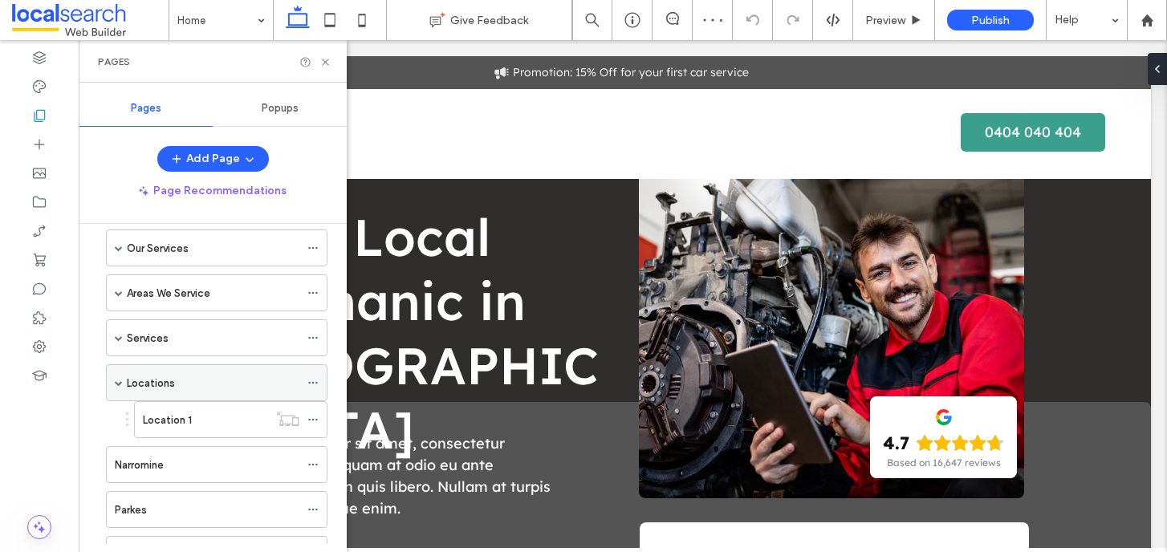
click at [314, 383] on icon at bounding box center [312, 382] width 11 height 11
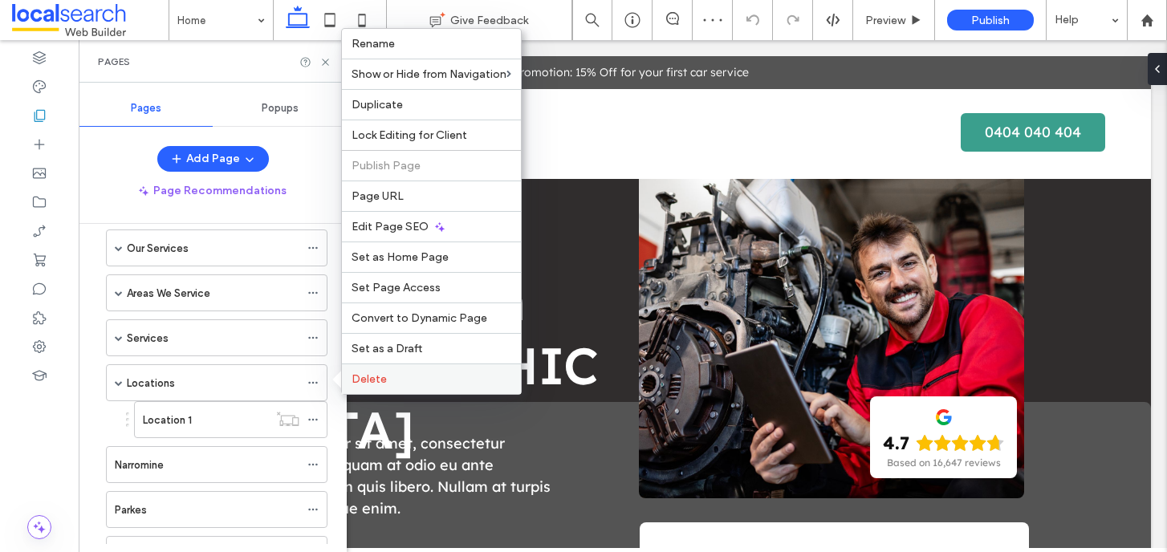
click at [357, 377] on span "Delete" at bounding box center [369, 379] width 35 height 14
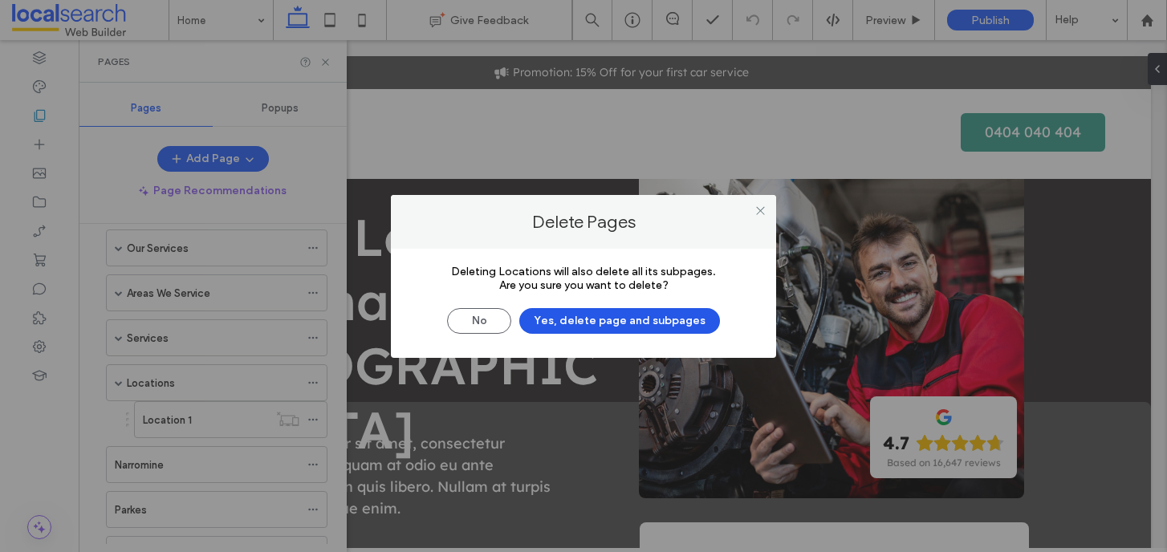
click at [595, 330] on button "Yes, delete page and subpages" at bounding box center [619, 321] width 201 height 26
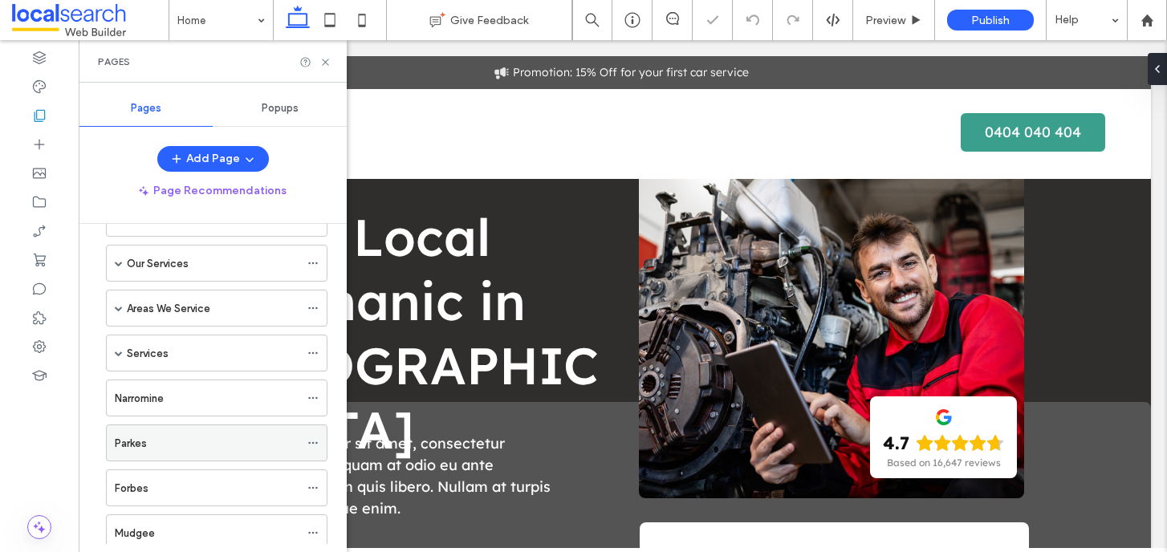
scroll to position [95, 0]
click at [116, 356] on span at bounding box center [119, 355] width 8 height 8
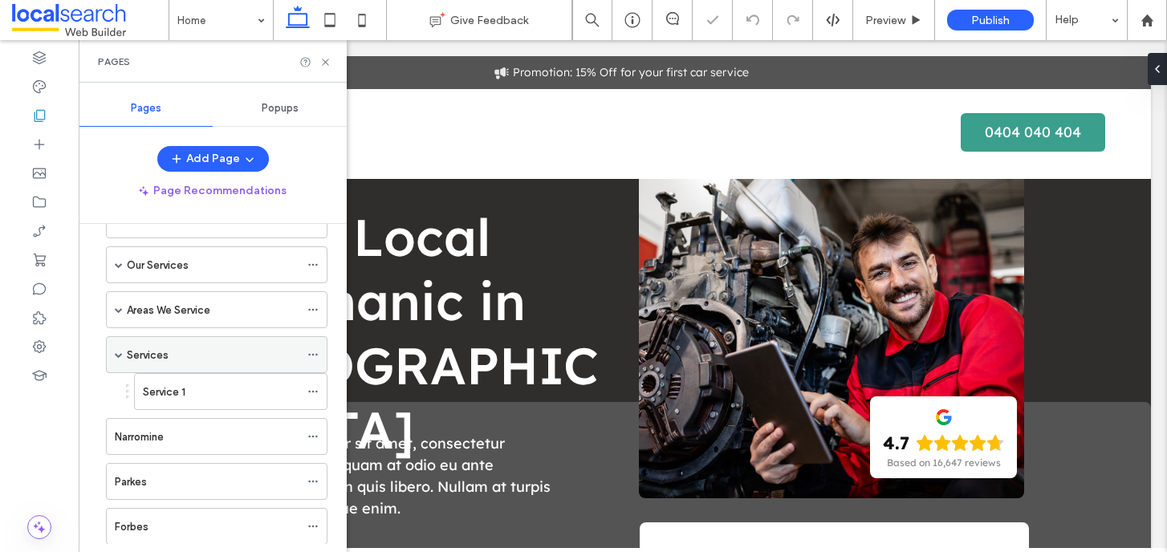
click at [311, 356] on icon at bounding box center [312, 354] width 11 height 11
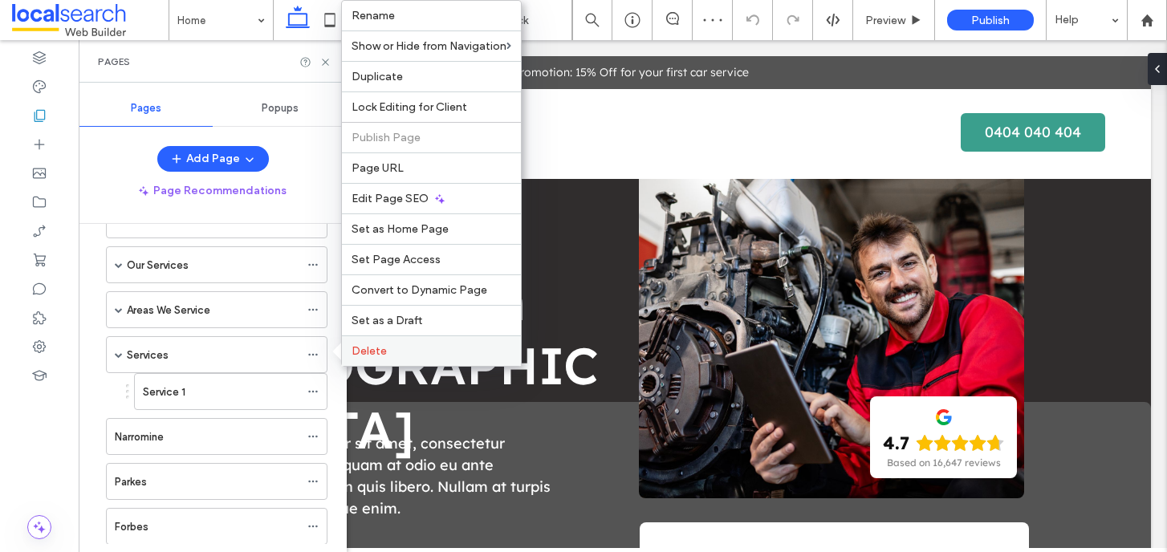
click at [384, 362] on div "Delete" at bounding box center [431, 350] width 179 height 30
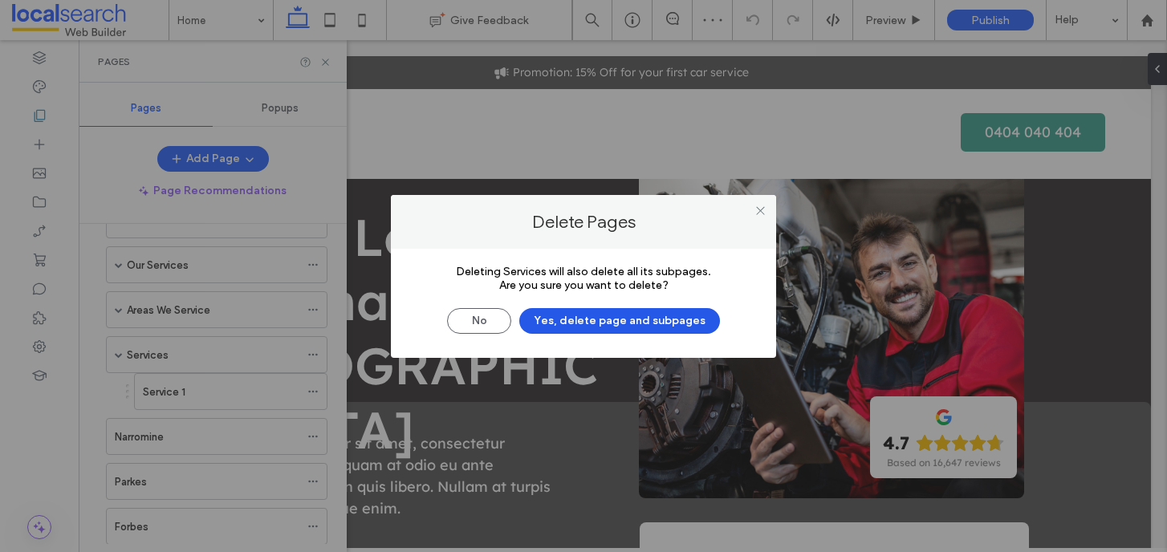
click at [616, 316] on button "Yes, delete page and subpages" at bounding box center [619, 321] width 201 height 26
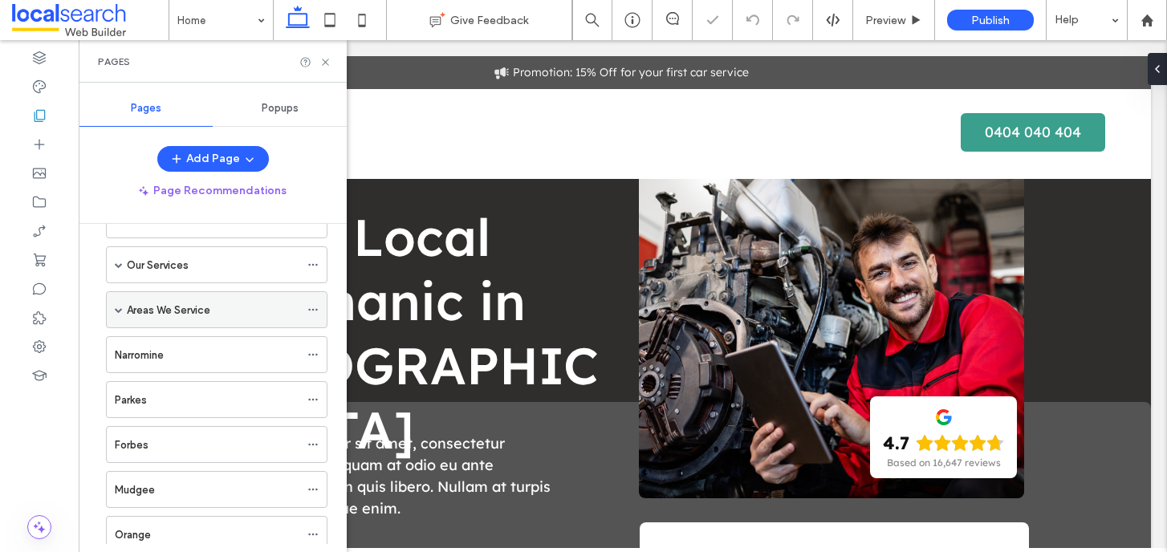
click at [116, 313] on span at bounding box center [119, 310] width 8 height 8
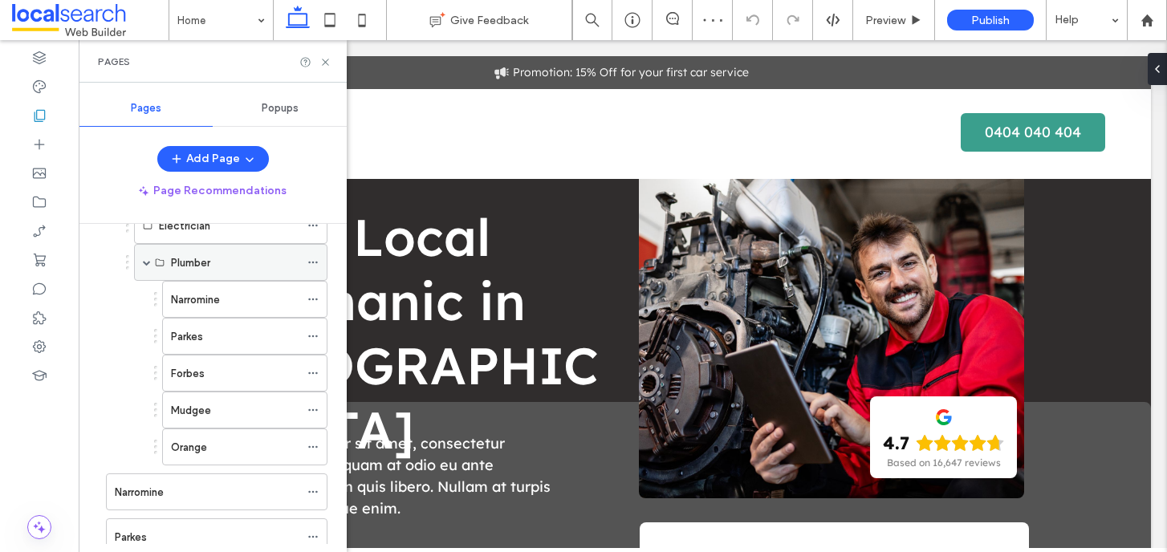
scroll to position [208, 0]
click at [150, 271] on span at bounding box center [147, 270] width 8 height 8
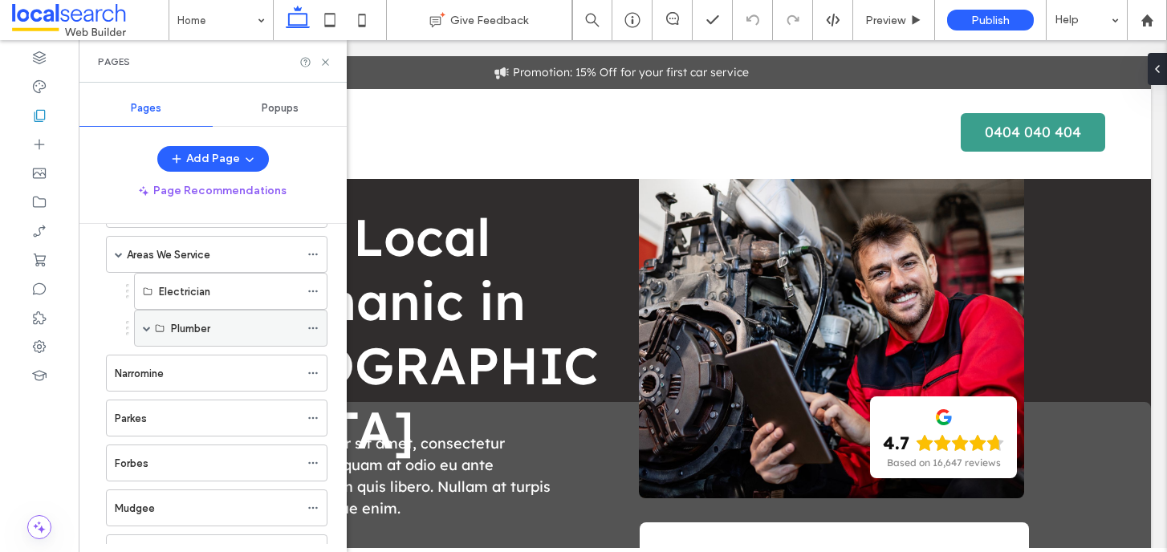
scroll to position [147, 0]
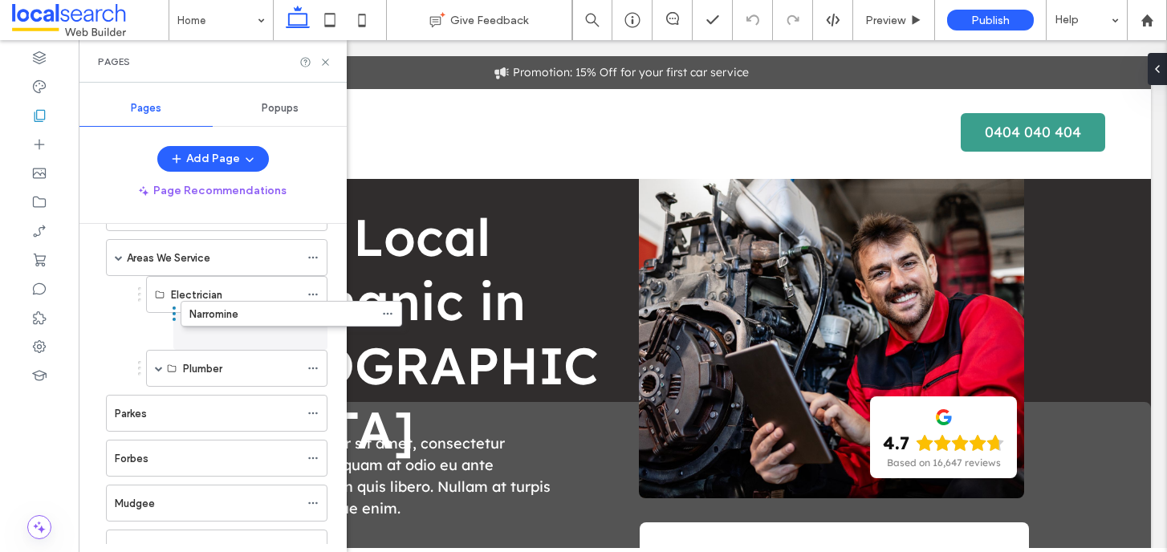
drag, startPoint x: 99, startPoint y: 377, endPoint x: 173, endPoint y: 320, distance: 93.9
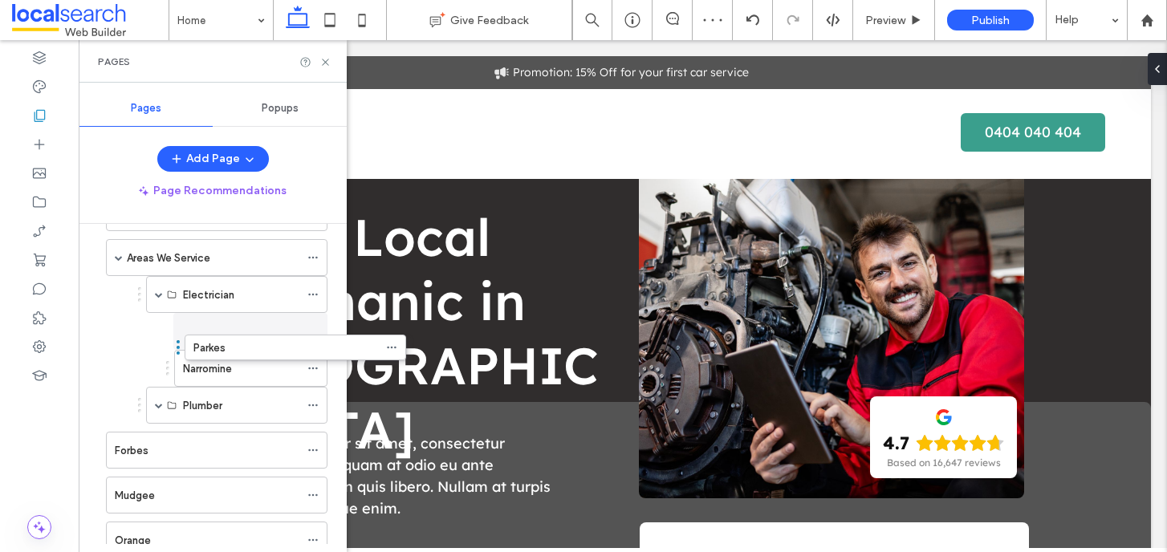
drag, startPoint x: 98, startPoint y: 413, endPoint x: 177, endPoint y: 353, distance: 99.0
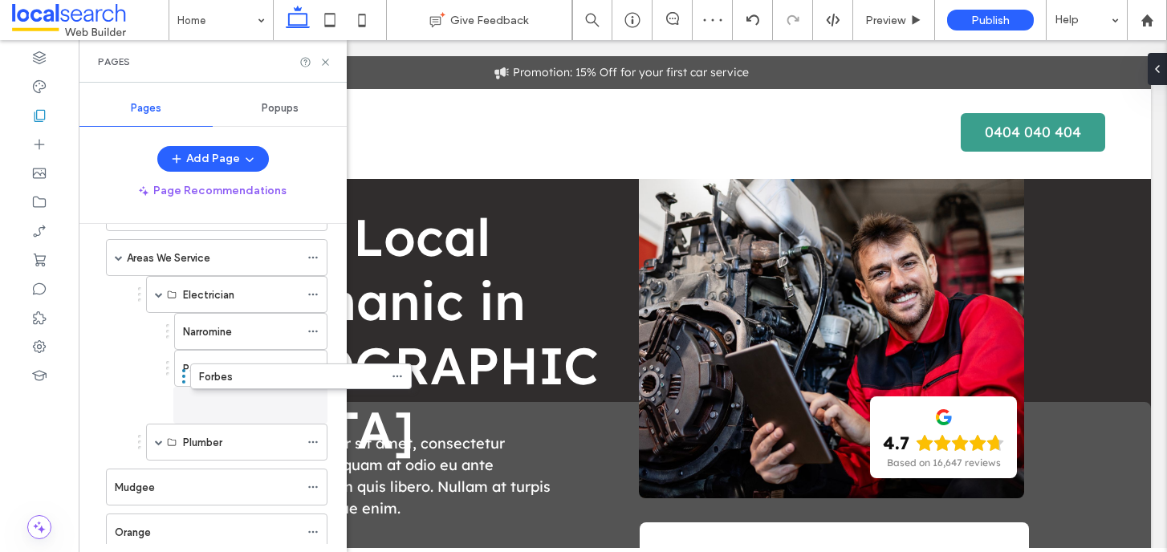
drag, startPoint x: 100, startPoint y: 450, endPoint x: 185, endPoint y: 382, distance: 108.4
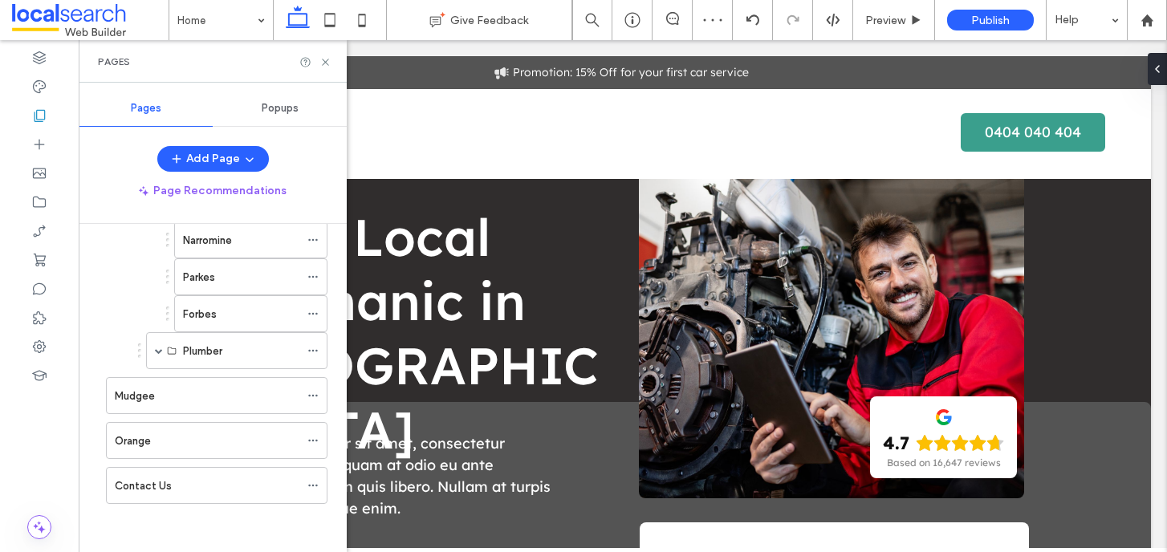
scroll to position [230, 0]
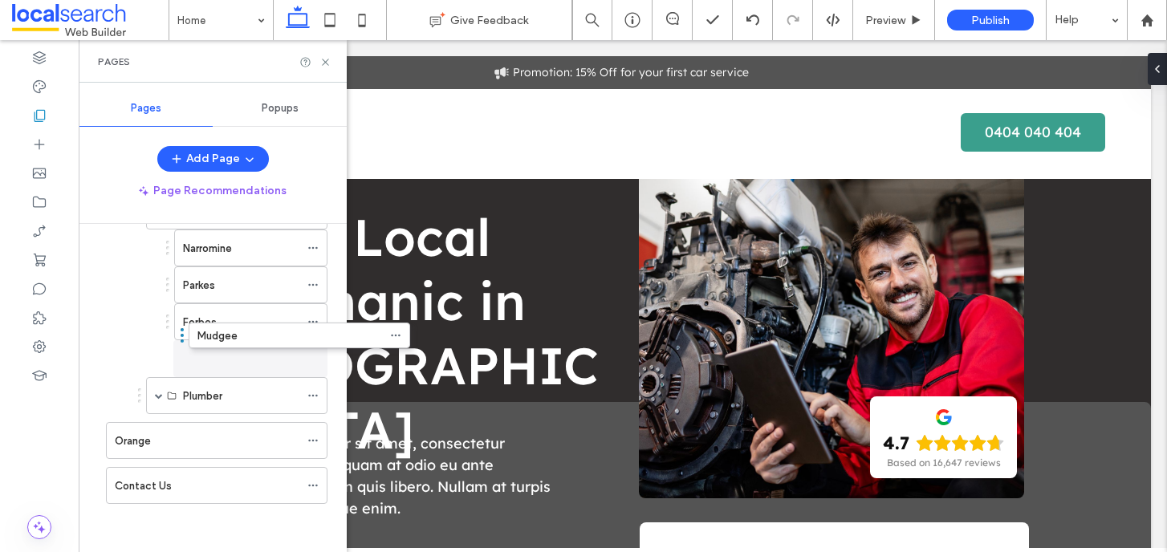
drag, startPoint x: 99, startPoint y: 396, endPoint x: 181, endPoint y: 341, distance: 99.1
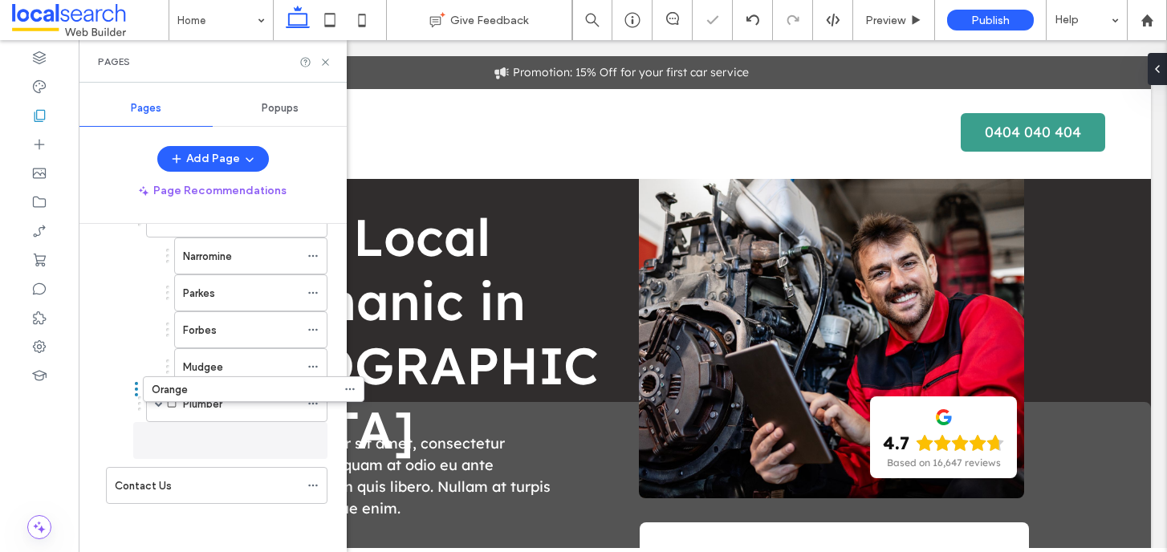
scroll to position [222, 0]
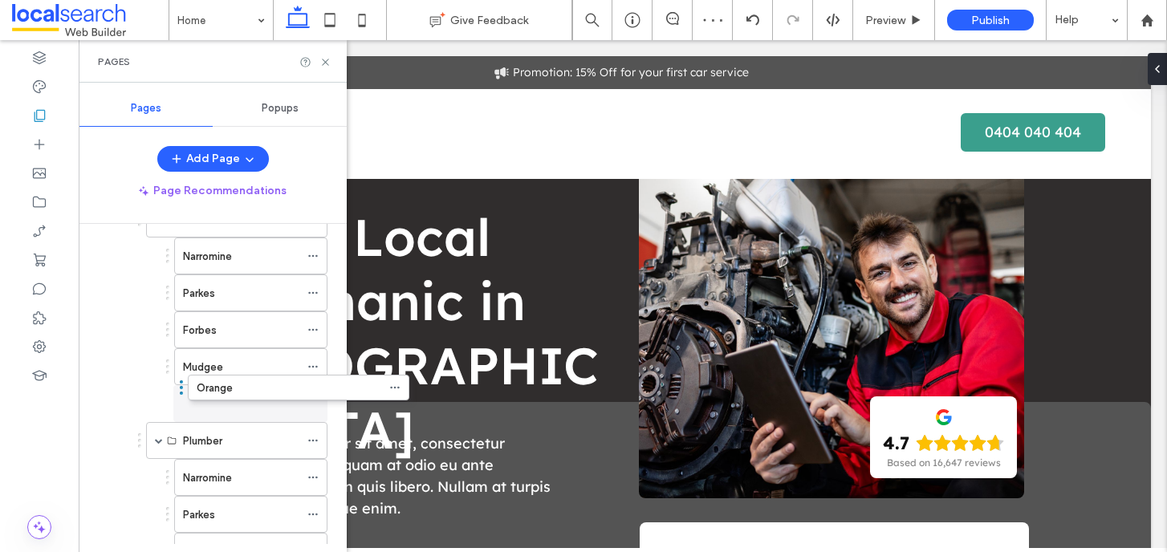
drag, startPoint x: 99, startPoint y: 441, endPoint x: 181, endPoint y: 393, distance: 94.6
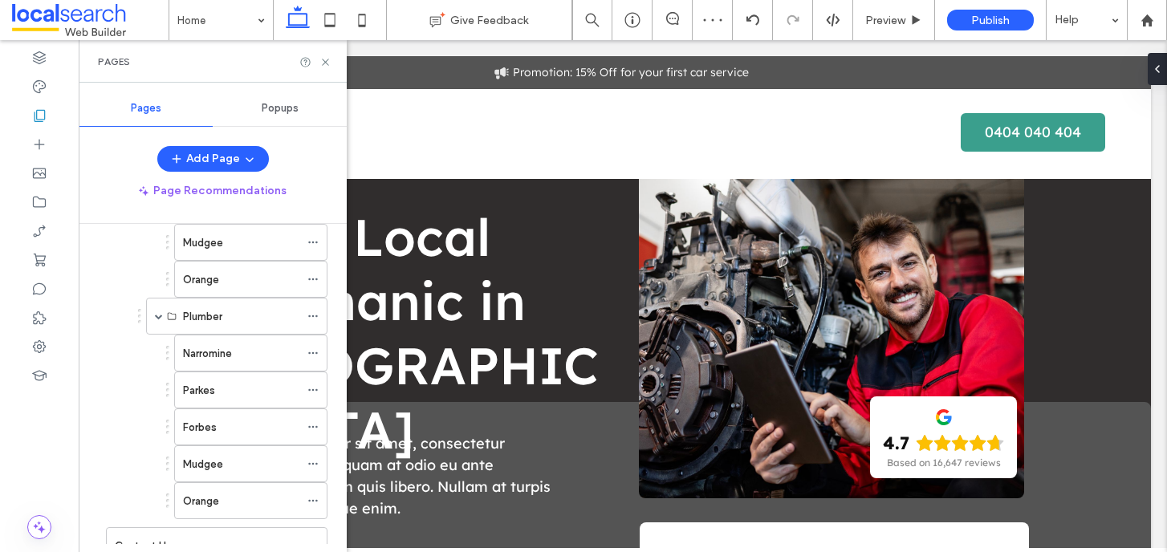
scroll to position [386, 0]
click at [159, 275] on span at bounding box center [159, 277] width 8 height 8
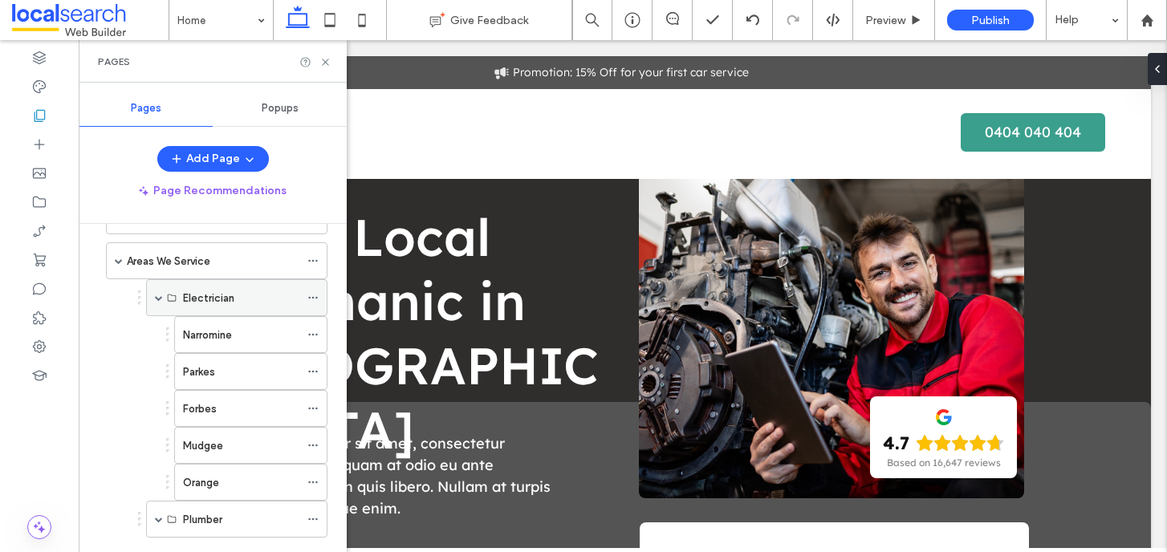
click at [158, 299] on span at bounding box center [159, 298] width 8 height 8
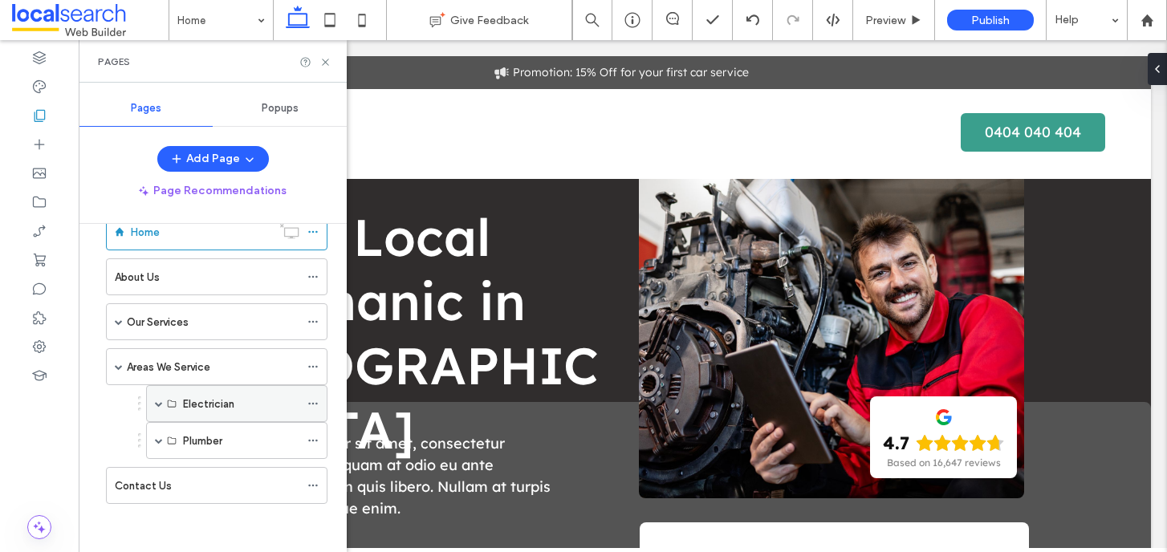
scroll to position [38, 0]
click at [120, 367] on span at bounding box center [119, 367] width 8 height 8
